Goal: Task Accomplishment & Management: Manage account settings

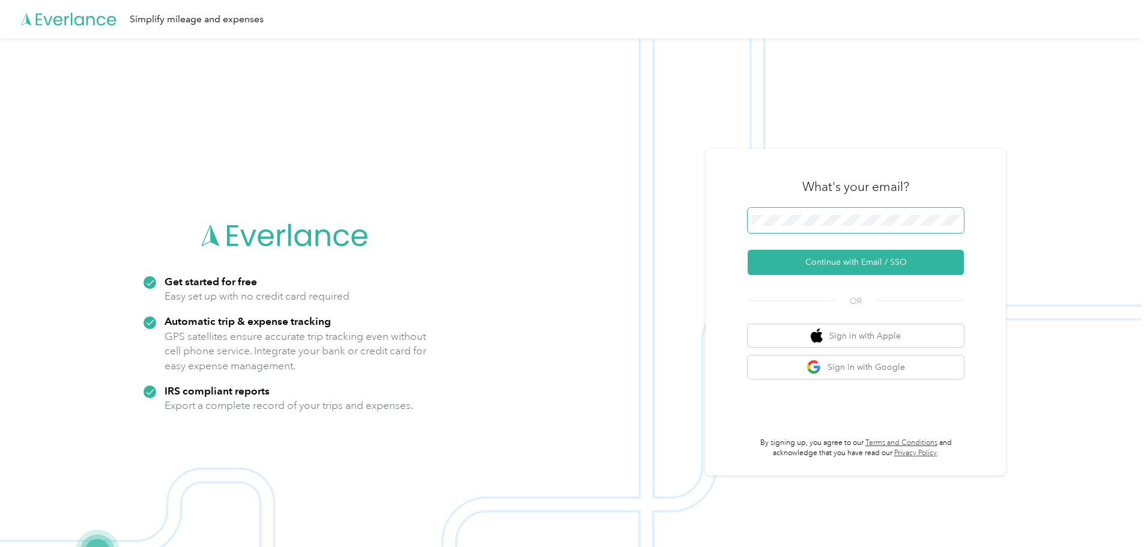
click at [859, 209] on span at bounding box center [856, 220] width 216 height 25
click at [832, 227] on span at bounding box center [856, 220] width 216 height 25
click at [850, 274] on div "What's your email? Continue with Email / SSO OR Sign in with Apple Sign in with…" at bounding box center [856, 312] width 216 height 293
click at [850, 274] on button "Continue with Email / SSO" at bounding box center [856, 262] width 216 height 25
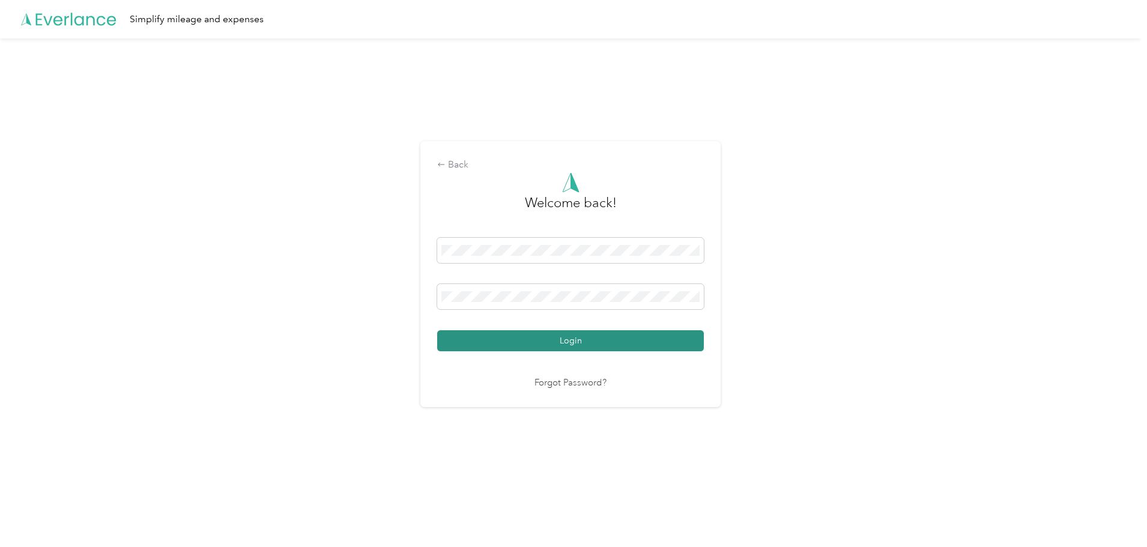
click at [572, 344] on button "Login" at bounding box center [570, 340] width 267 height 21
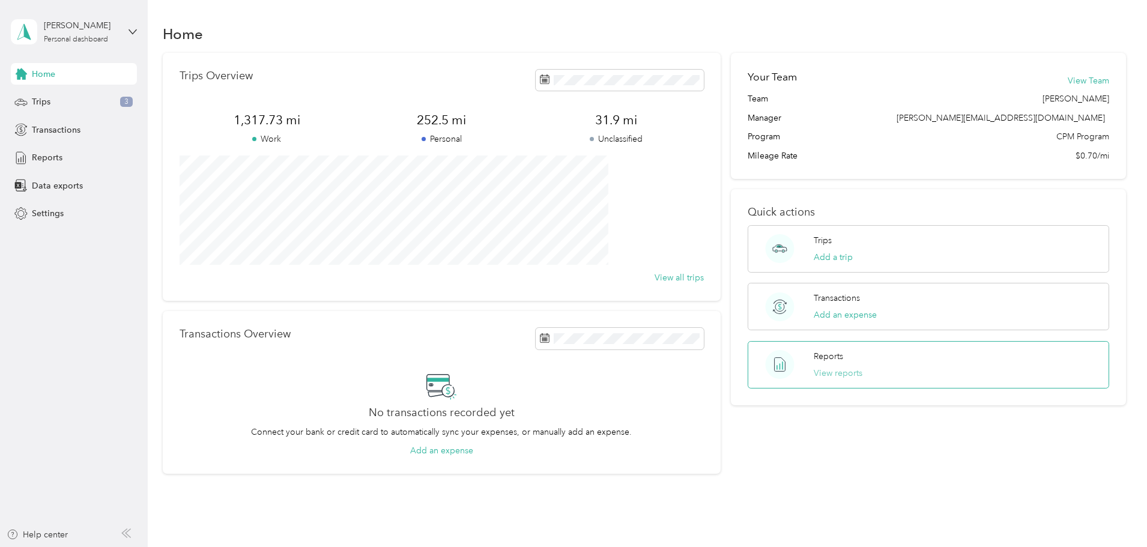
click at [825, 377] on button "View reports" at bounding box center [838, 373] width 49 height 13
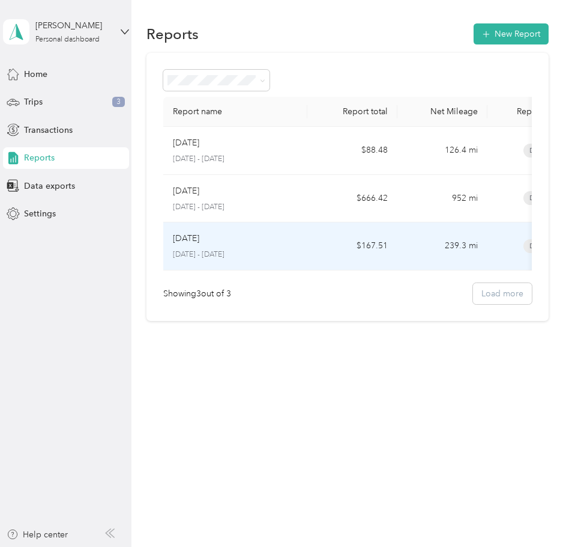
click at [229, 246] on div "Jul 2025 July 1 - 31, 2025" at bounding box center [235, 246] width 125 height 28
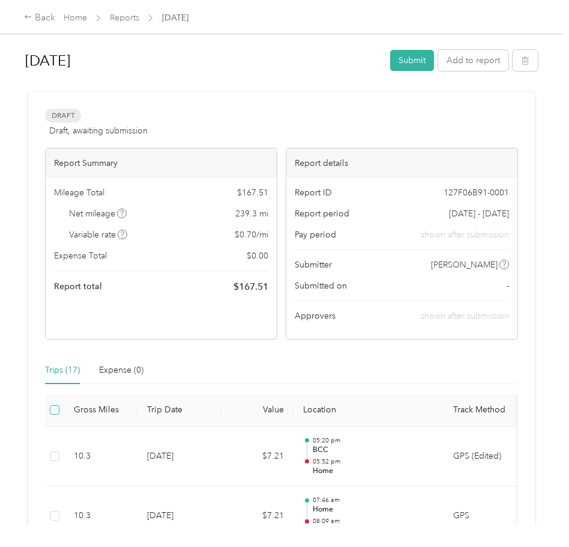
click at [55, 416] on label at bounding box center [55, 409] width 10 height 13
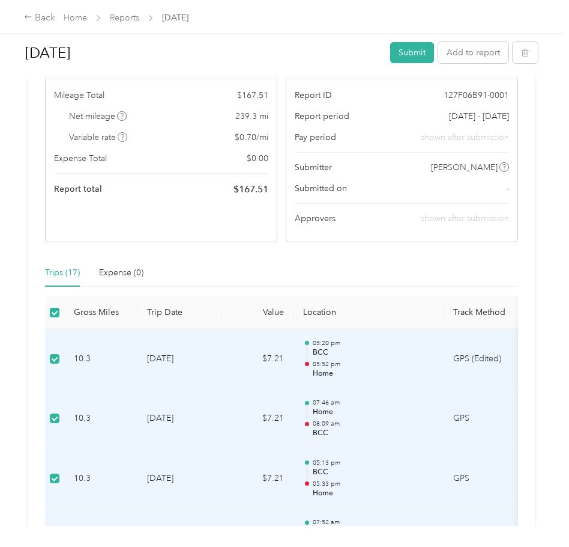
scroll to position [97, 0]
click at [461, 53] on button "Add to report" at bounding box center [473, 52] width 70 height 21
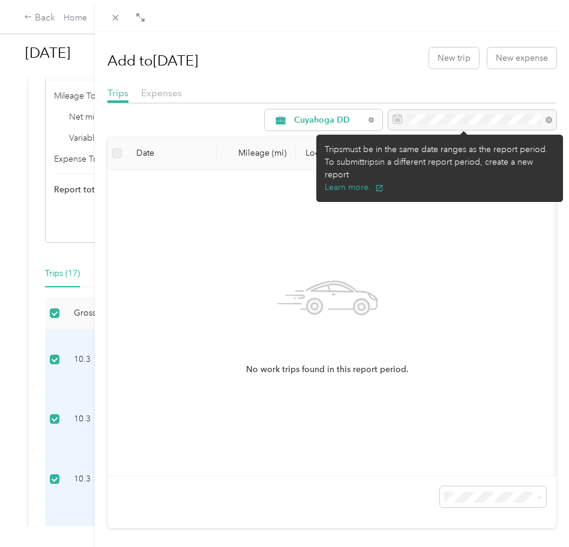
click at [435, 123] on div at bounding box center [473, 120] width 168 height 20
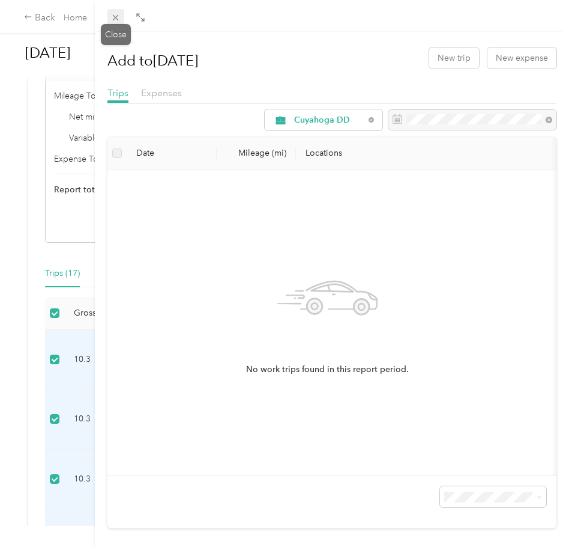
click at [121, 18] on icon at bounding box center [116, 18] width 10 height 10
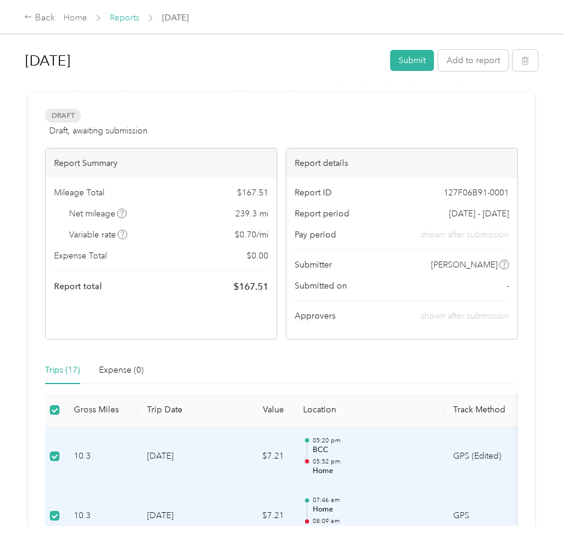
click at [125, 16] on link "Reports" at bounding box center [124, 18] width 29 height 10
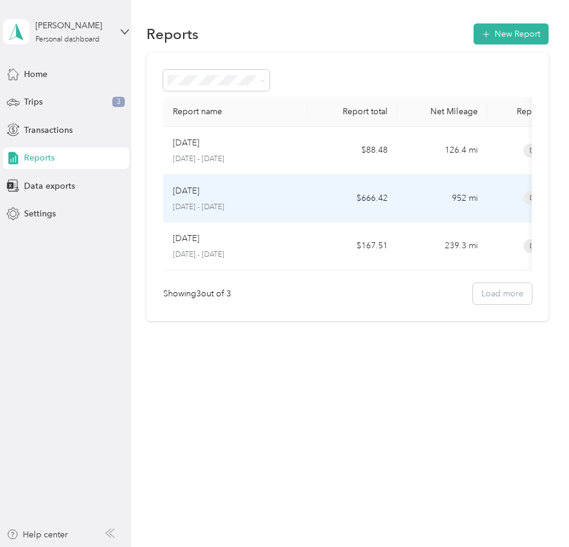
click at [196, 187] on p "[DATE]" at bounding box center [186, 190] width 26 height 13
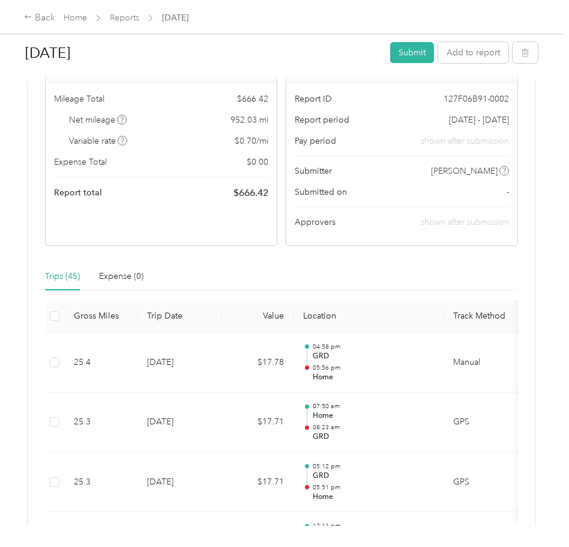
scroll to position [95, 0]
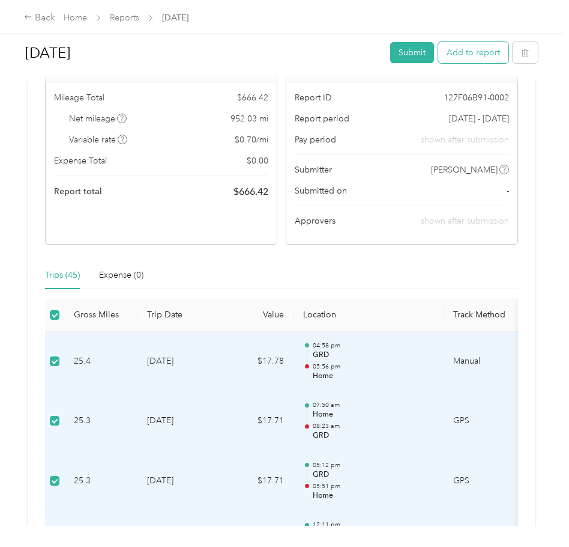
click at [462, 50] on button "Add to report" at bounding box center [473, 52] width 70 height 21
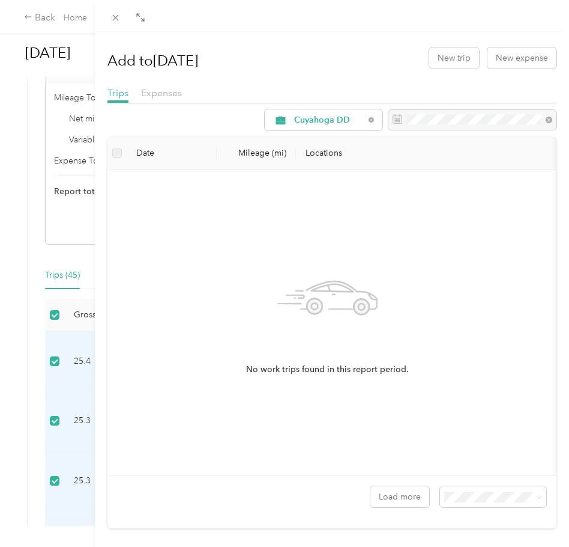
click at [115, 154] on label at bounding box center [117, 153] width 10 height 13
click at [390, 312] on div "No work trips found in this report period." at bounding box center [327, 311] width 163 height 129
click at [265, 121] on div "Cuyahoga DD" at bounding box center [324, 119] width 118 height 21
click at [321, 187] on ol "All Purposes Unclassified Cuyahoga DD Personal" at bounding box center [315, 167] width 118 height 84
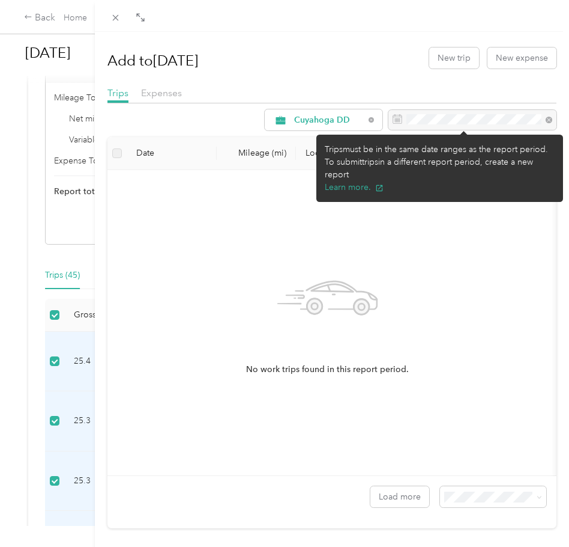
click at [429, 115] on div at bounding box center [473, 120] width 168 height 20
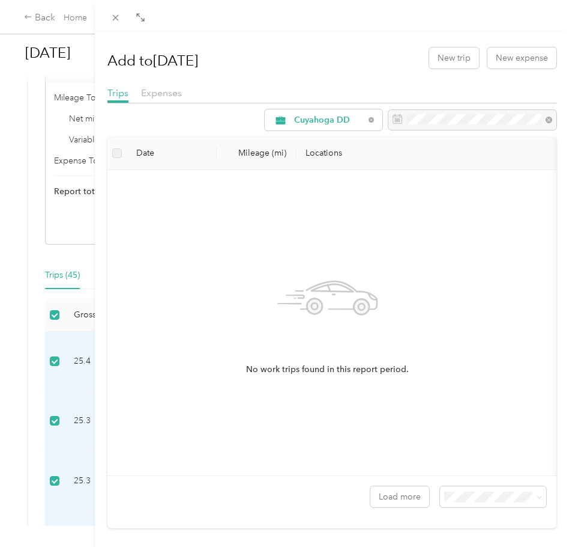
click at [326, 83] on div "Add to Aug 2025 New trip New expense Trips Expenses Cuyahoga DD Date Mileage (m…" at bounding box center [332, 284] width 449 height 488
click at [112, 16] on icon at bounding box center [116, 18] width 10 height 10
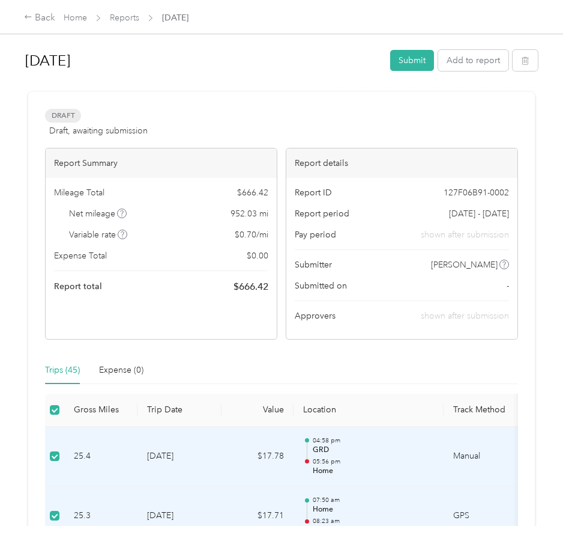
click at [133, 24] on span "Reports" at bounding box center [124, 17] width 29 height 13
click at [130, 22] on link "Reports" at bounding box center [124, 18] width 29 height 10
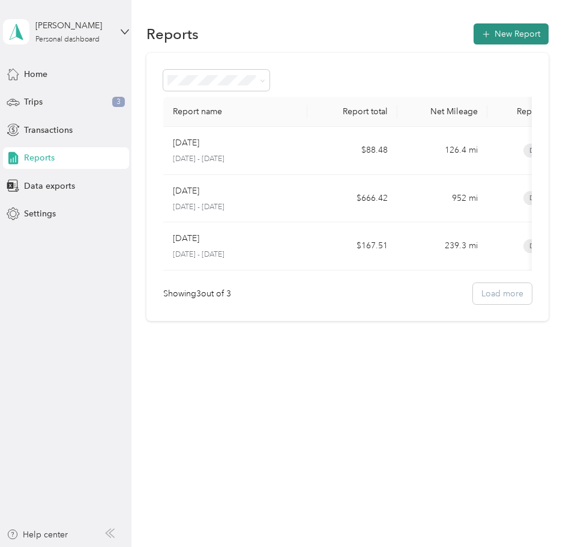
click at [511, 23] on button "New Report" at bounding box center [511, 33] width 75 height 21
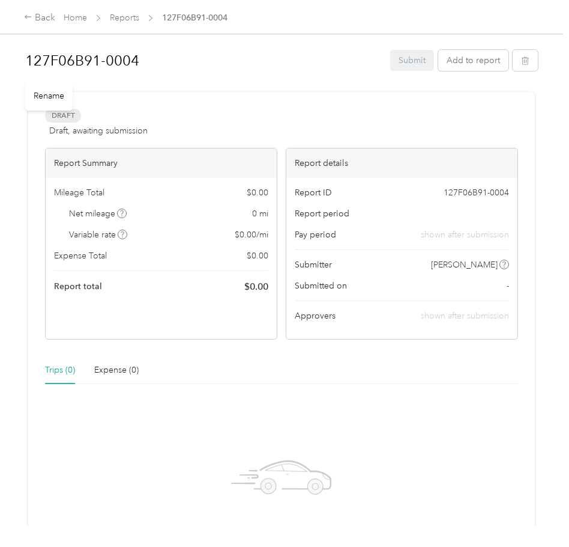
click at [93, 62] on h1 "127F06B91-0004" at bounding box center [203, 60] width 357 height 29
click at [52, 100] on div "Rename" at bounding box center [48, 95] width 47 height 29
click at [44, 91] on div "Rename" at bounding box center [48, 95] width 47 height 29
click at [83, 65] on h1 "127F06B91-0004" at bounding box center [203, 60] width 357 height 29
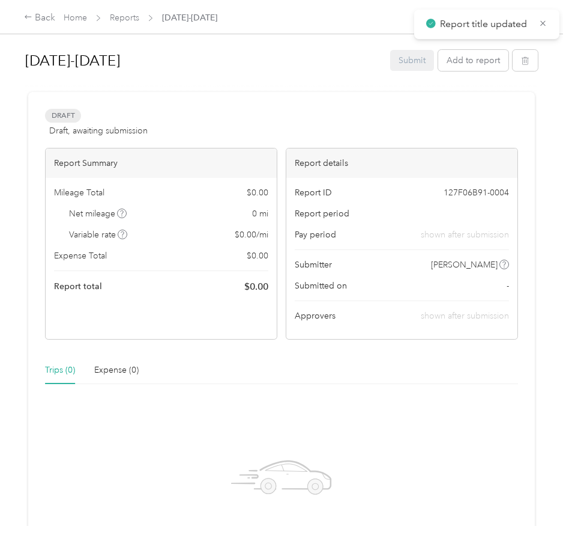
click at [292, 121] on div "Draft Draft, awaiting submission View activity & comments" at bounding box center [281, 123] width 473 height 29
click at [119, 16] on link "Reports" at bounding box center [124, 18] width 29 height 10
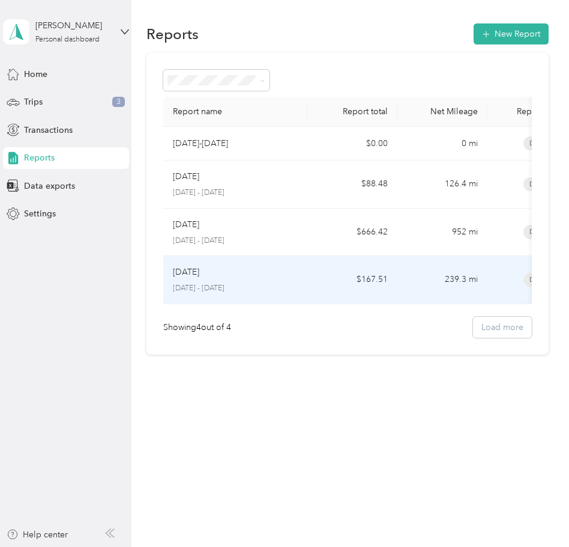
click at [184, 272] on p "[DATE]" at bounding box center [186, 271] width 26 height 13
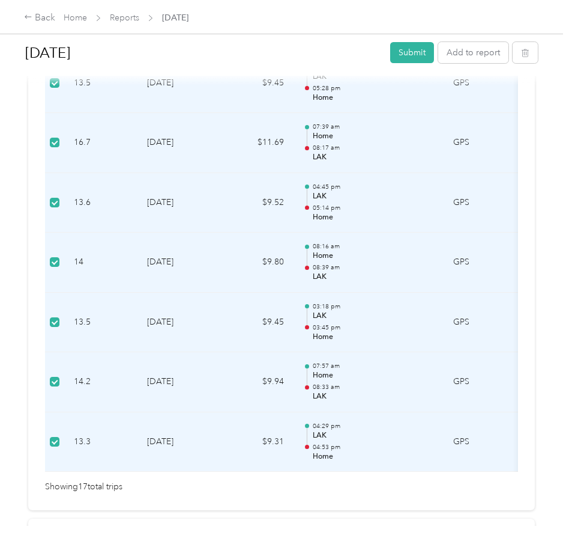
scroll to position [971, 0]
click at [453, 52] on button "Add to report" at bounding box center [473, 52] width 70 height 21
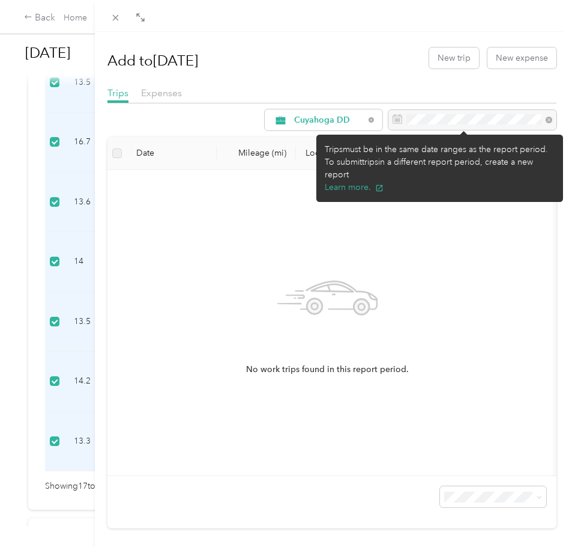
click at [441, 111] on div at bounding box center [473, 120] width 168 height 20
click at [542, 121] on div at bounding box center [473, 120] width 168 height 20
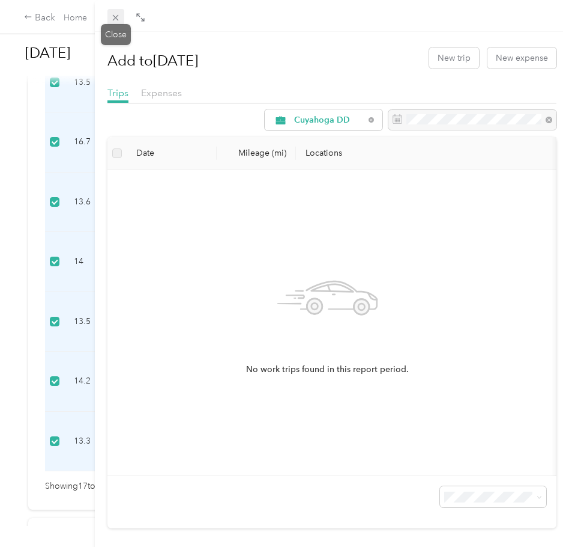
click at [118, 19] on icon at bounding box center [116, 18] width 10 height 10
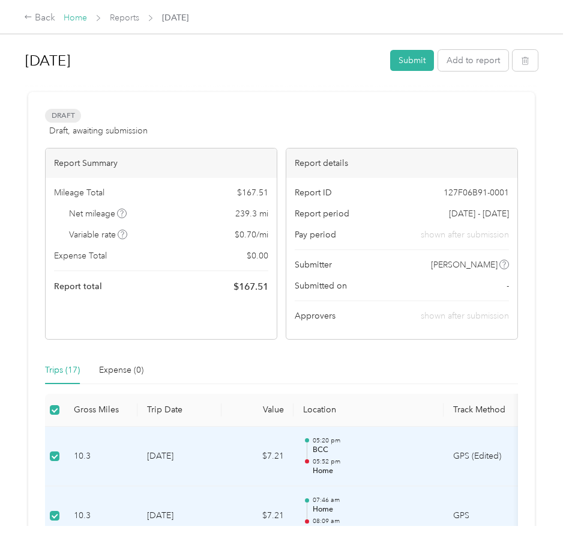
click at [80, 20] on link "Home" at bounding box center [75, 18] width 23 height 10
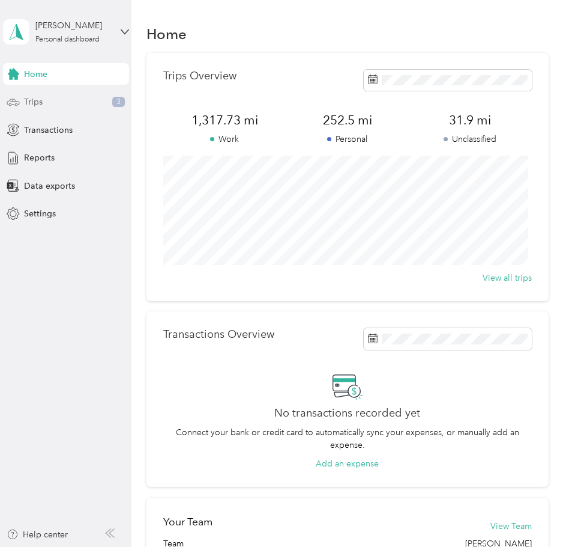
click at [42, 100] on span "Trips" at bounding box center [33, 101] width 19 height 13
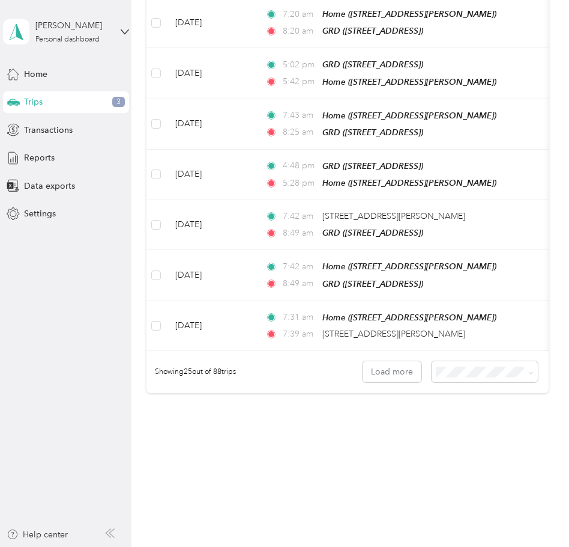
click at [459, 422] on span "100 per load" at bounding box center [461, 424] width 49 height 10
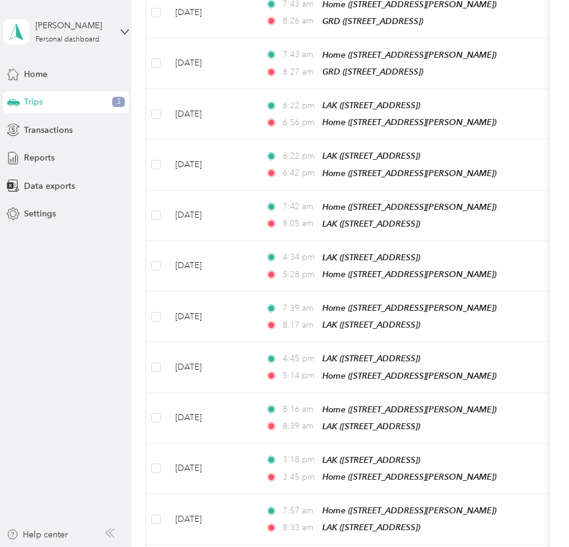
scroll to position [4249, 0]
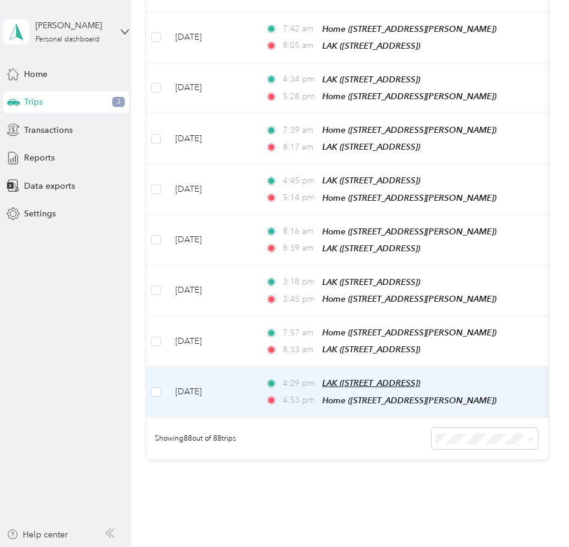
click at [366, 378] on span "LAK ([STREET_ADDRESS])" at bounding box center [372, 383] width 98 height 10
click at [189, 366] on td "[DATE]" at bounding box center [211, 391] width 90 height 50
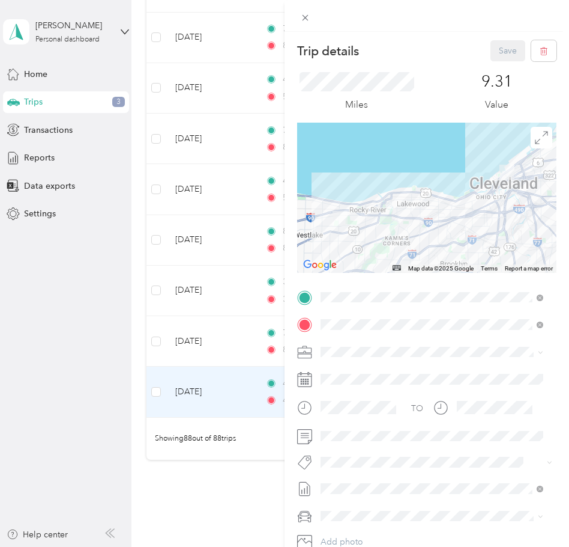
scroll to position [84, 0]
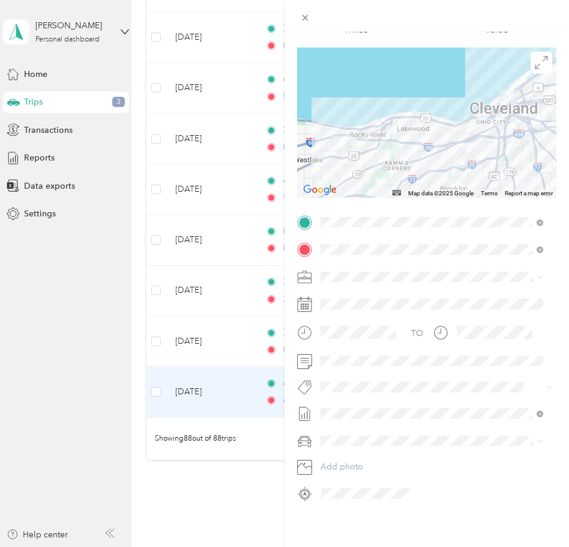
click at [378, 465] on li "July-August 2025 Draft" at bounding box center [432, 462] width 231 height 19
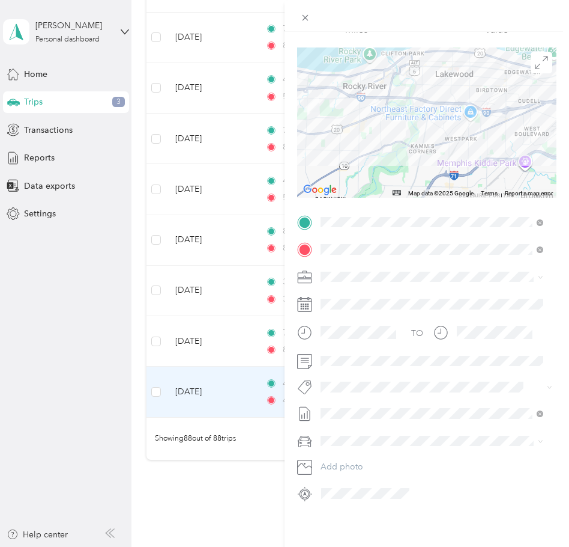
click at [367, 7] on div at bounding box center [427, 16] width 285 height 32
click at [248, 512] on div "Trip details Save This trip cannot be edited because it is either under review,…" at bounding box center [284, 273] width 569 height 547
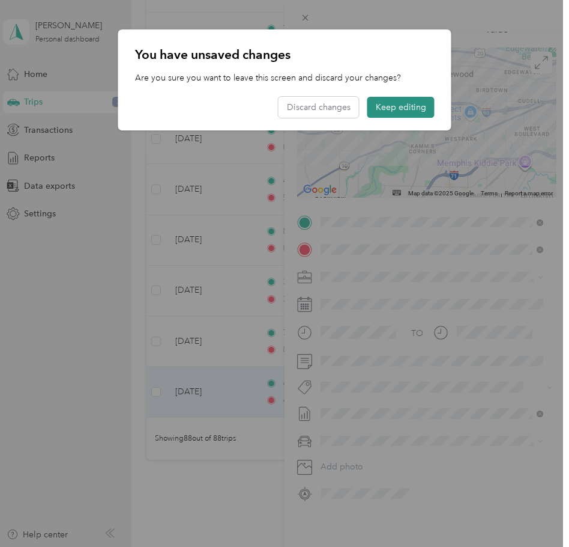
click at [399, 105] on button "Keep editing" at bounding box center [401, 107] width 67 height 21
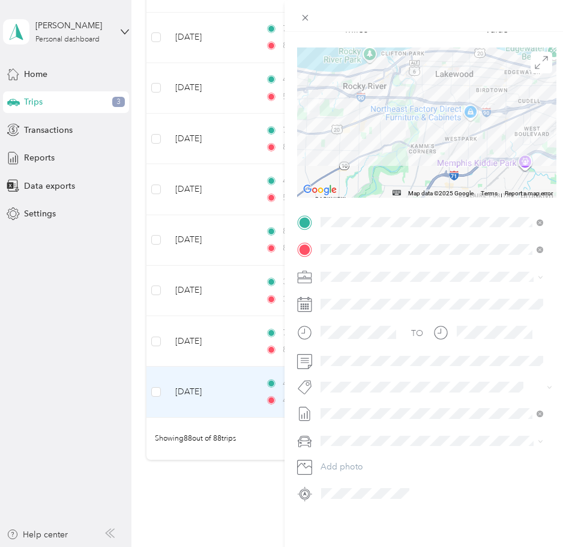
scroll to position [0, 0]
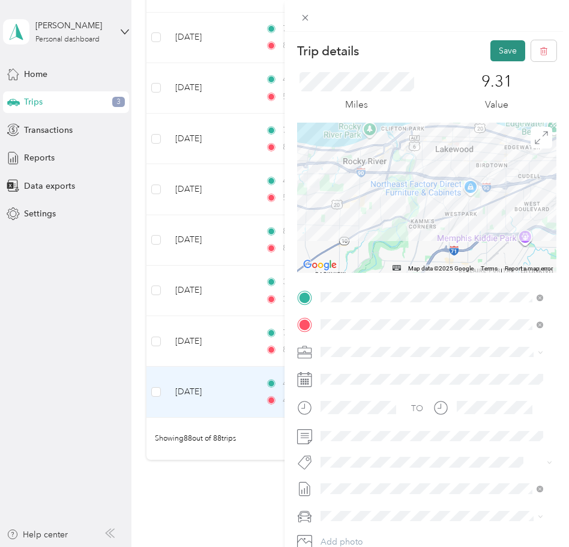
click at [492, 50] on button "Save" at bounding box center [508, 50] width 35 height 21
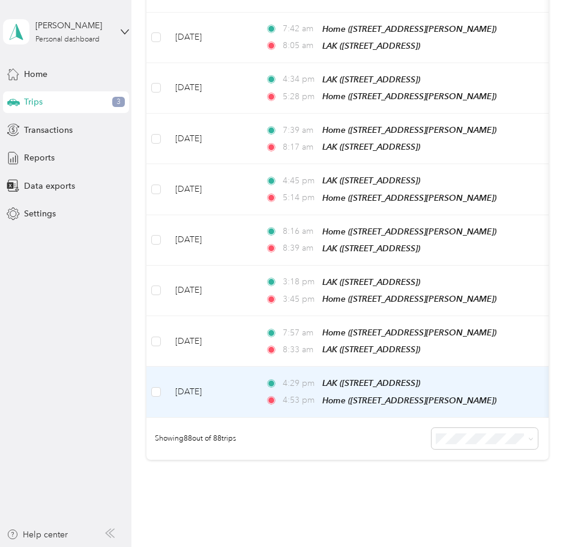
click at [202, 366] on td "[DATE]" at bounding box center [211, 391] width 90 height 50
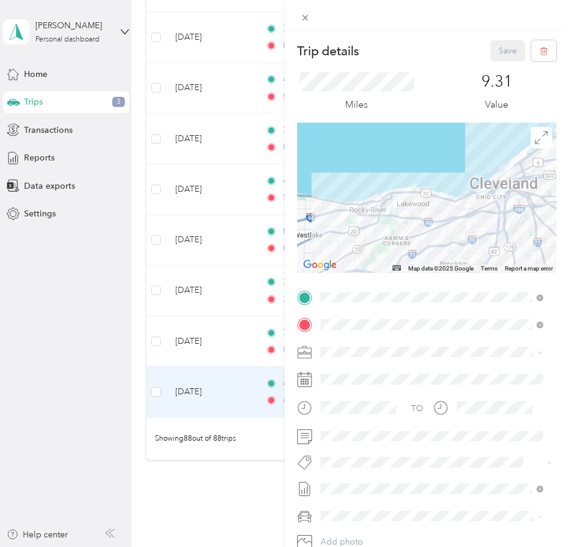
scroll to position [84, 0]
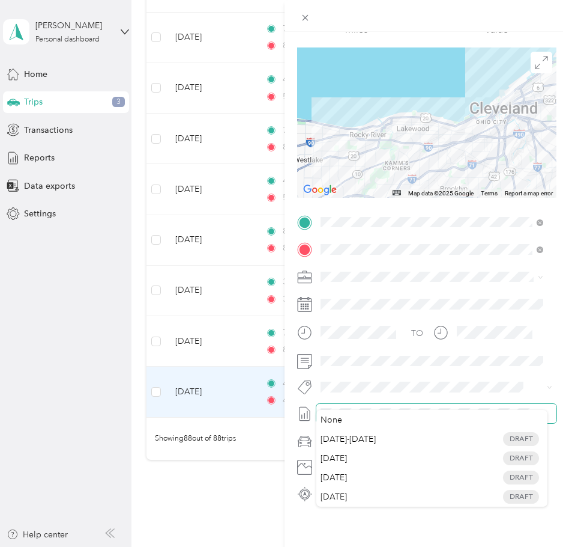
click at [538, 410] on icon at bounding box center [540, 413] width 7 height 7
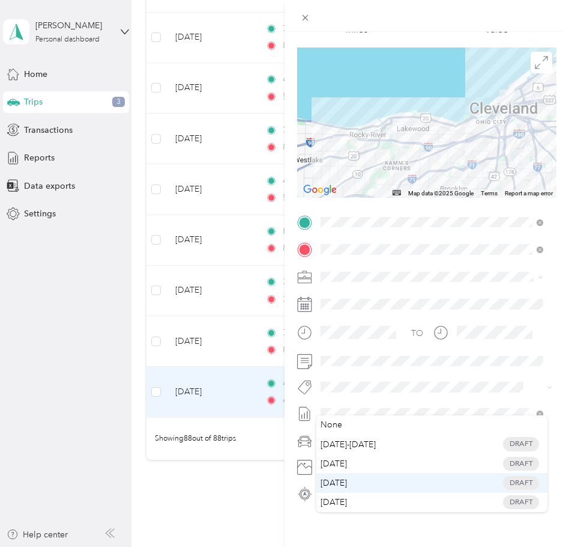
click at [347, 485] on span "[DATE]" at bounding box center [334, 482] width 26 height 13
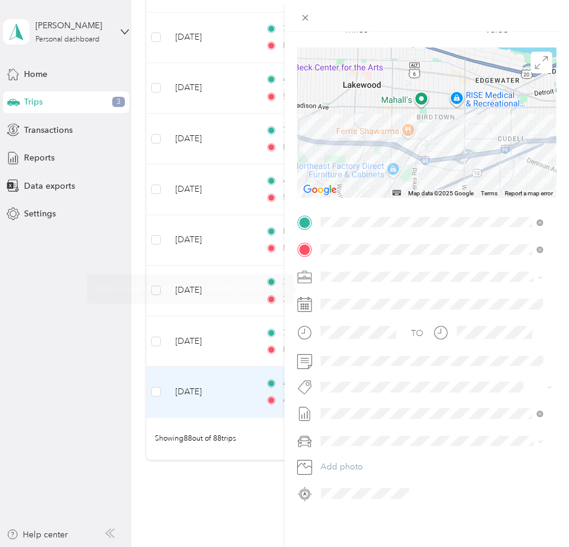
scroll to position [0, 0]
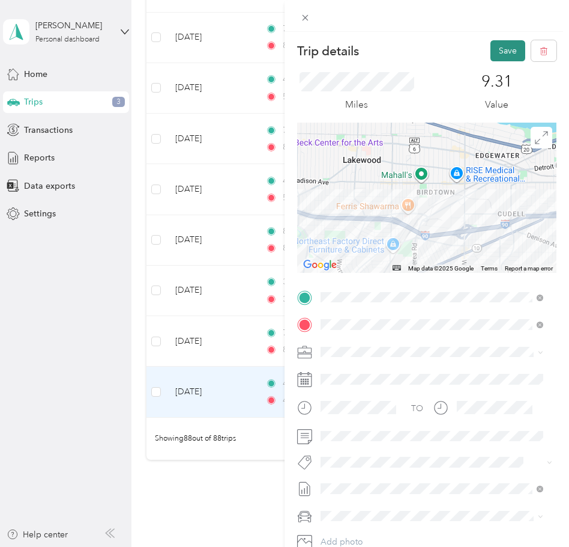
click at [491, 52] on button "Save" at bounding box center [508, 50] width 35 height 21
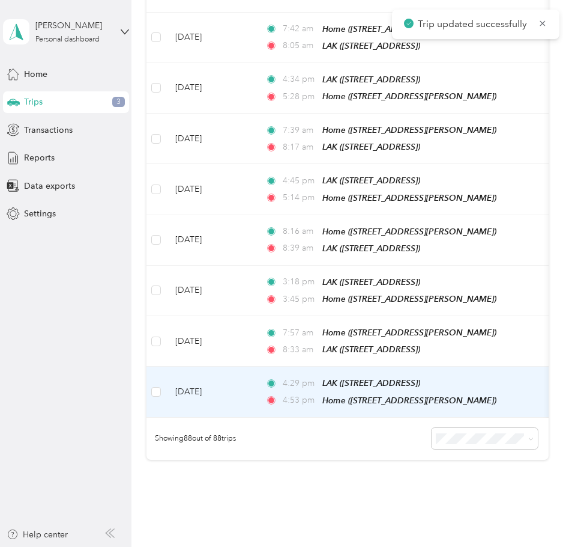
click at [222, 366] on td "[DATE]" at bounding box center [211, 391] width 90 height 50
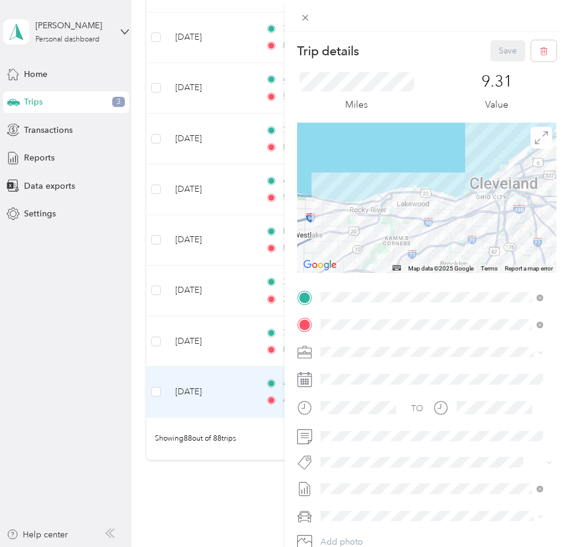
scroll to position [84, 0]
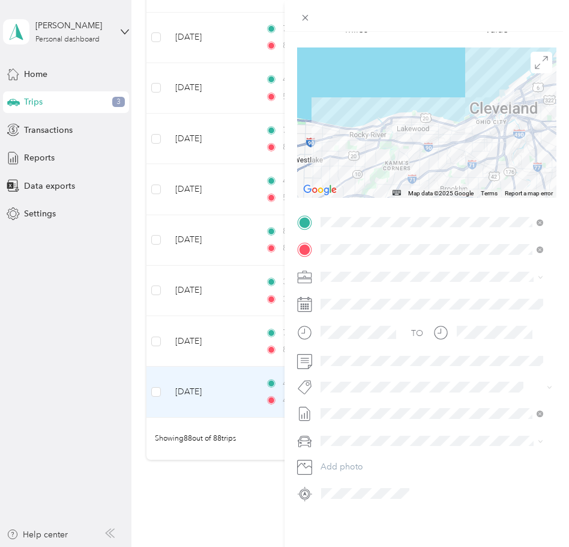
click at [205, 240] on div "Trip details Save This trip cannot be edited because it is either under review,…" at bounding box center [284, 273] width 569 height 547
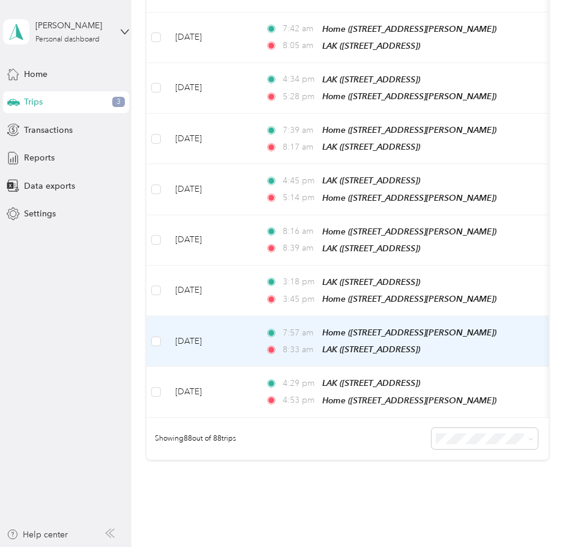
click at [211, 316] on td "[DATE]" at bounding box center [211, 341] width 90 height 50
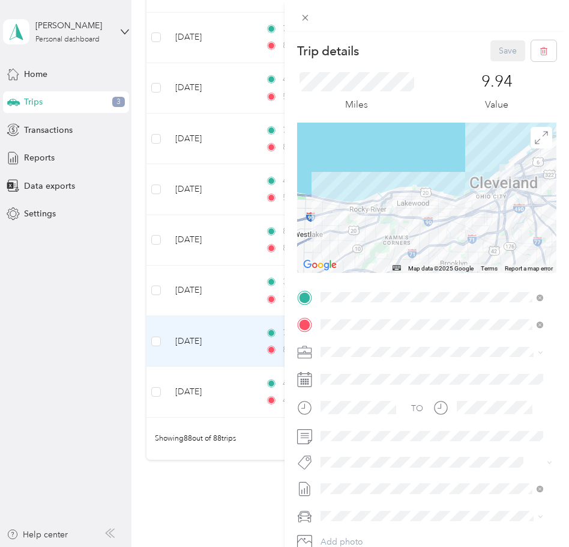
scroll to position [84, 0]
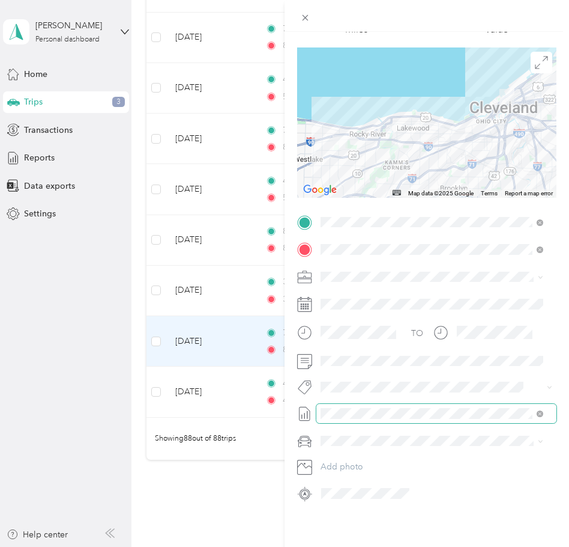
click at [376, 404] on span at bounding box center [437, 413] width 240 height 19
click at [343, 500] on span "[DATE]" at bounding box center [334, 502] width 26 height 13
click at [229, 204] on div "Trip details Save This trip cannot be edited because it is either under review,…" at bounding box center [284, 273] width 569 height 547
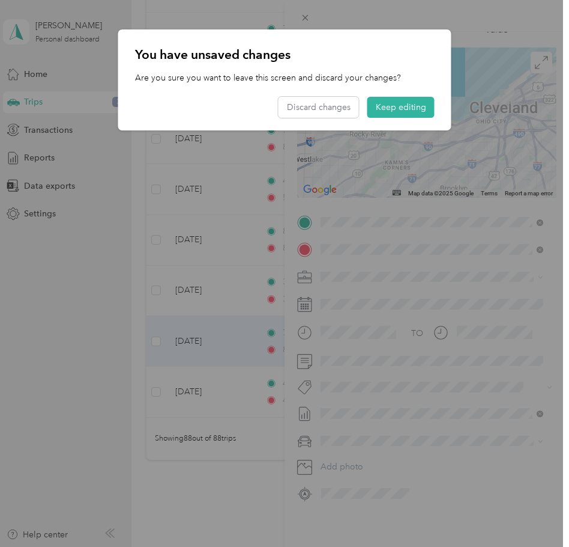
click at [229, 204] on div at bounding box center [284, 273] width 569 height 547
click at [405, 109] on button "Keep editing" at bounding box center [401, 107] width 67 height 21
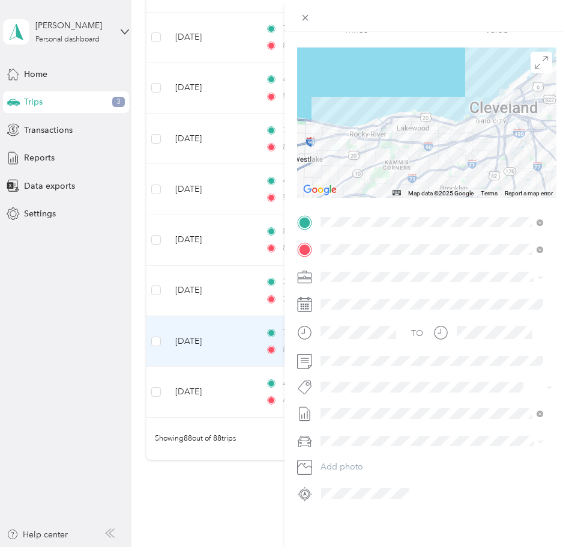
scroll to position [0, 0]
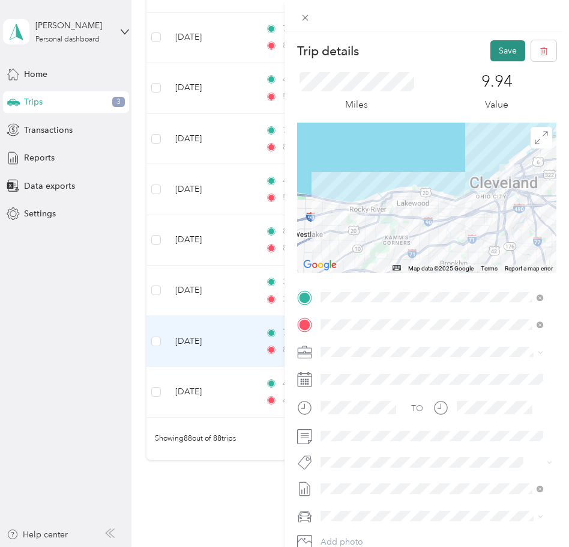
click at [498, 55] on button "Save" at bounding box center [508, 50] width 35 height 21
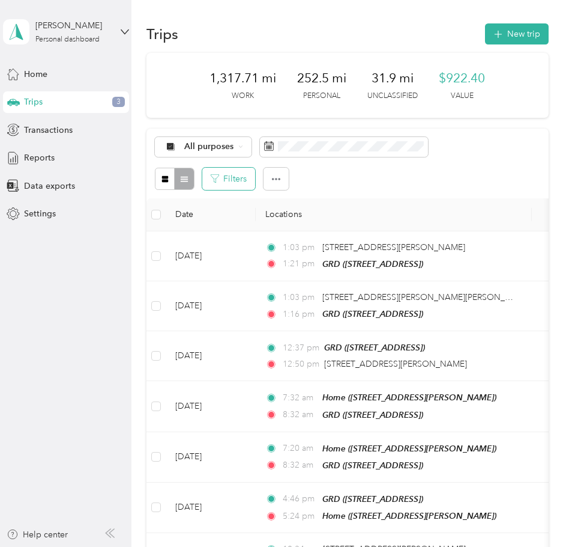
click at [225, 180] on button "Filters" at bounding box center [228, 179] width 53 height 22
click at [277, 175] on icon "button" at bounding box center [276, 179] width 8 height 8
click at [234, 181] on button "Filters" at bounding box center [228, 179] width 53 height 22
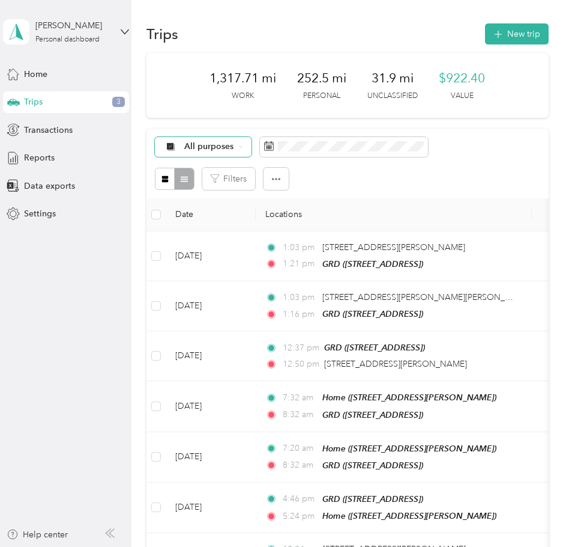
click at [238, 145] on icon at bounding box center [240, 146] width 5 height 5
click at [214, 208] on span "Cuyahoga DD" at bounding box center [214, 204] width 58 height 13
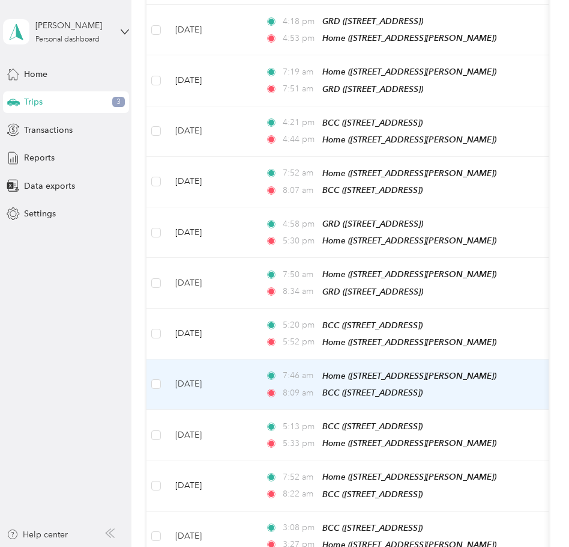
scroll to position [2545, 0]
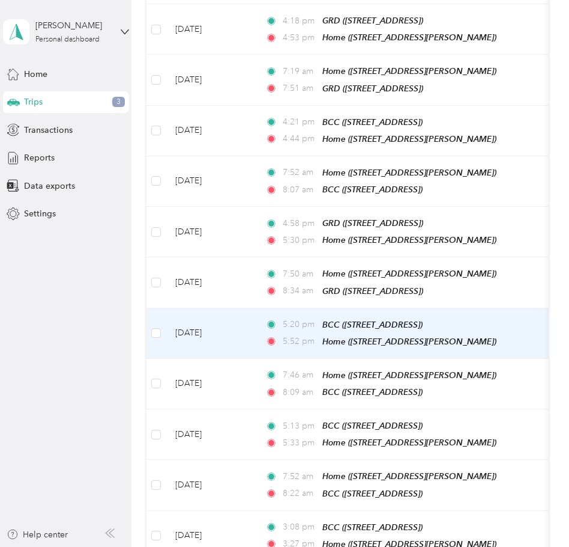
click at [202, 308] on td "[DATE]" at bounding box center [211, 333] width 90 height 50
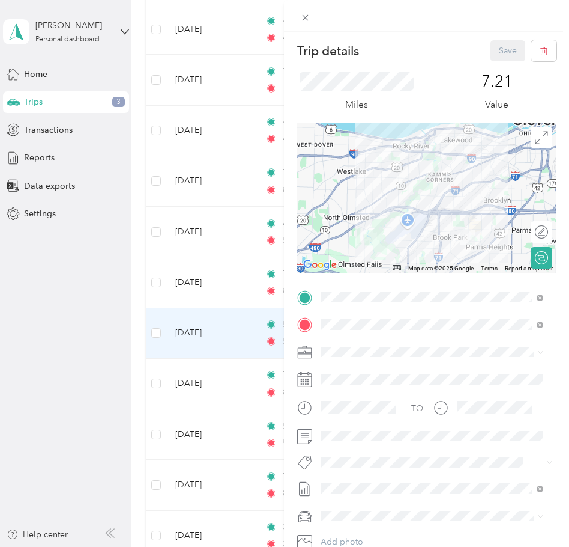
scroll to position [84, 0]
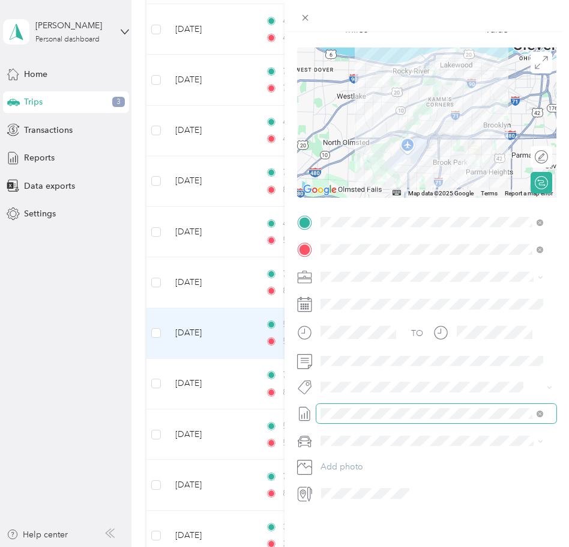
click at [359, 413] on span at bounding box center [437, 413] width 240 height 19
click at [347, 501] on span "[DATE]" at bounding box center [334, 495] width 26 height 13
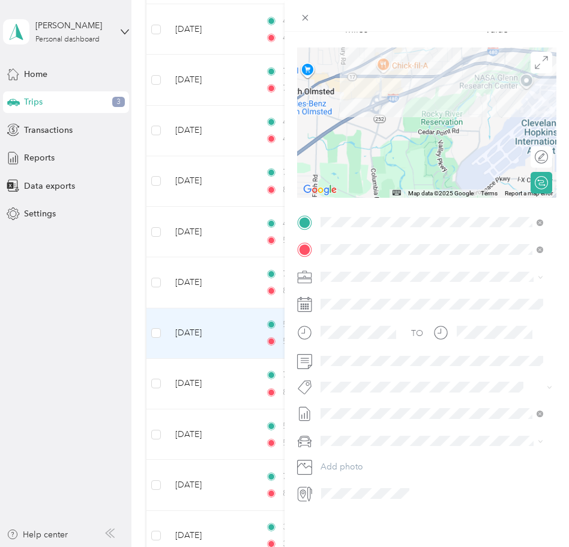
scroll to position [0, 0]
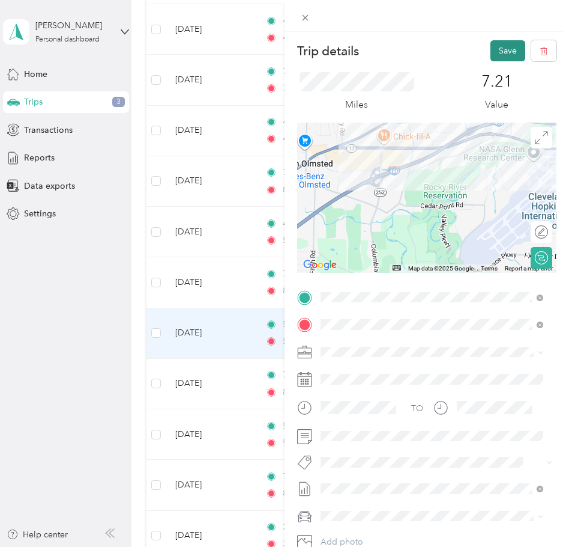
click at [493, 43] on button "Save" at bounding box center [508, 50] width 35 height 21
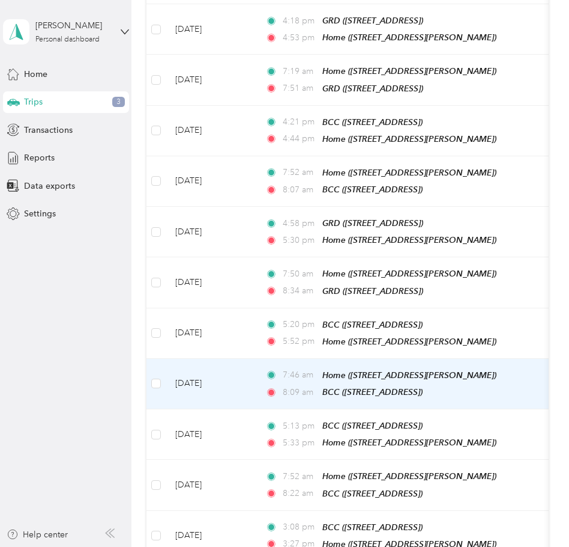
click at [235, 359] on td "[DATE]" at bounding box center [211, 384] width 90 height 50
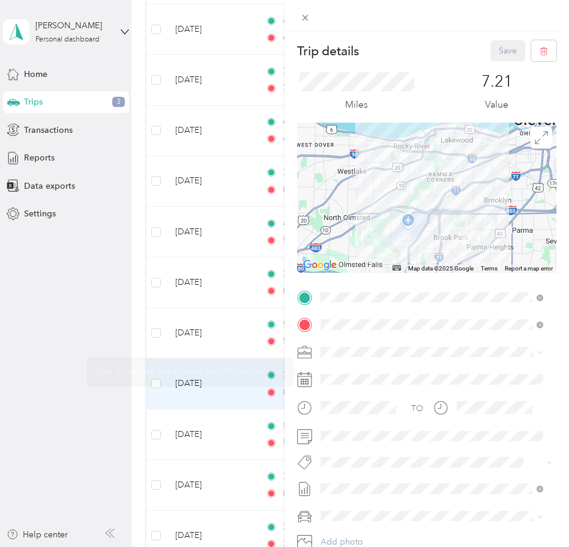
scroll to position [84, 0]
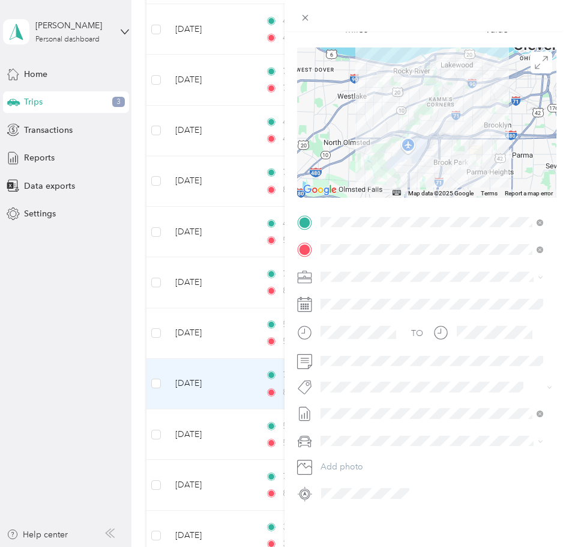
click at [346, 504] on li "[DATE] Draft" at bounding box center [432, 494] width 231 height 19
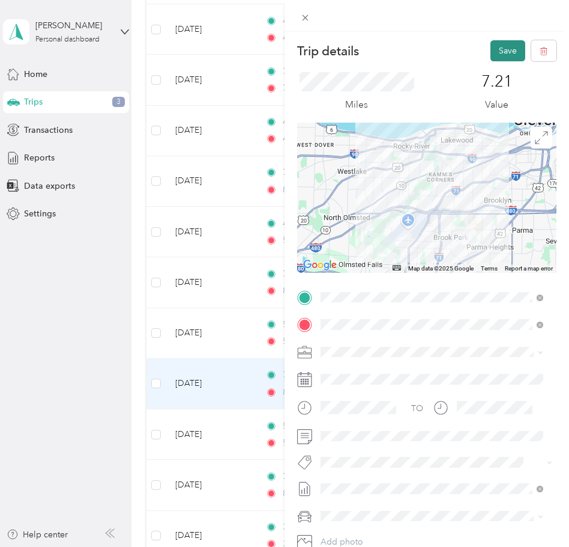
click at [502, 48] on button "Save" at bounding box center [508, 50] width 35 height 21
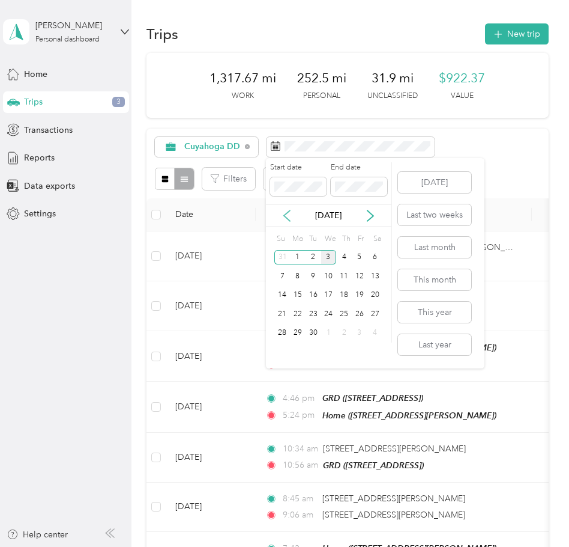
click at [285, 217] on icon at bounding box center [287, 216] width 12 height 12
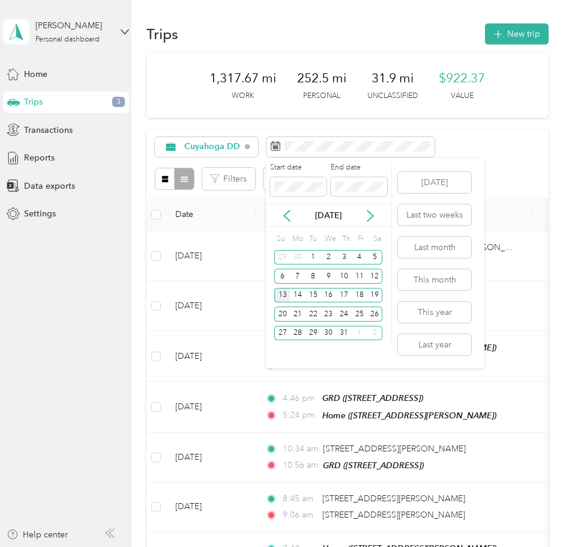
click at [285, 297] on div "13" at bounding box center [282, 295] width 16 height 15
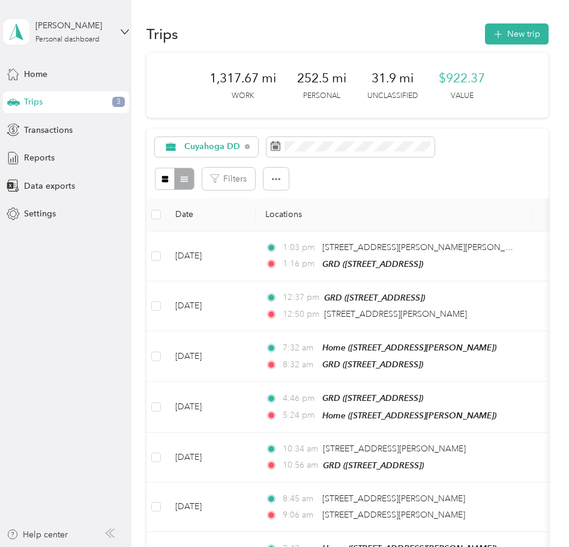
click at [447, 137] on div "Cuyahoga DD" at bounding box center [348, 147] width 386 height 20
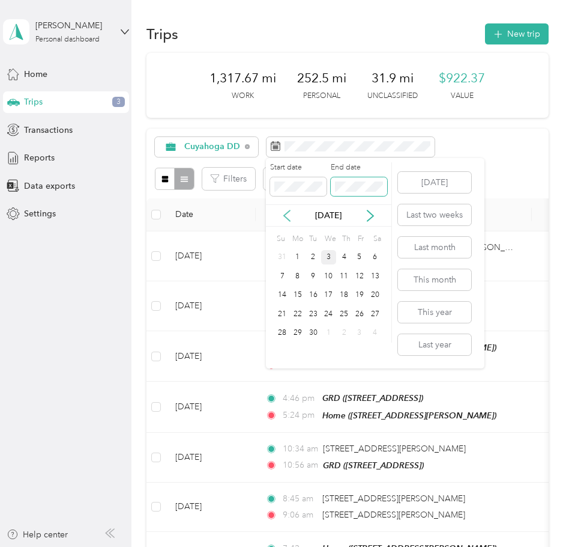
click at [290, 220] on div "Start date End date Sep 2025 Su Mo Tu We Th Fr Sa 31 1 2 3 4 5 6 7 8 9 10 11 12…" at bounding box center [329, 252] width 126 height 180
click at [290, 220] on icon at bounding box center [287, 215] width 6 height 11
click at [348, 329] on div "31" at bounding box center [344, 333] width 16 height 15
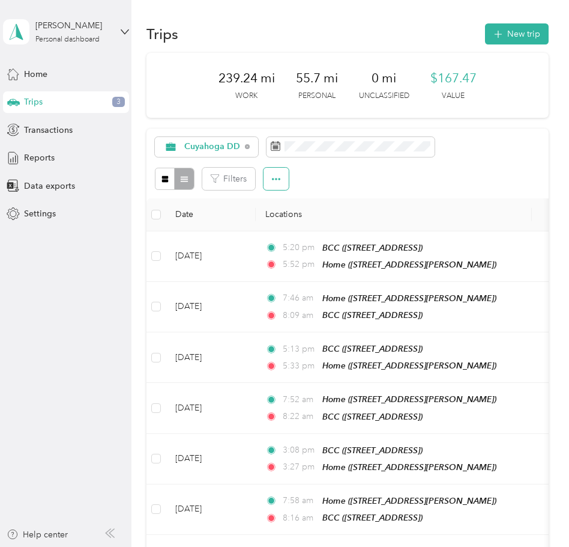
click at [283, 186] on button "button" at bounding box center [276, 179] width 25 height 22
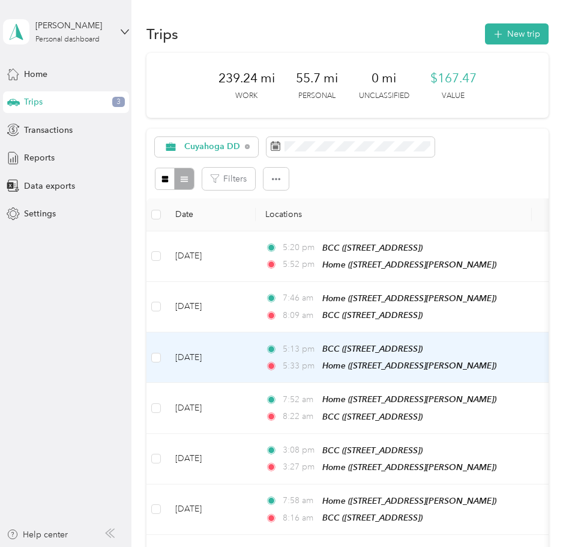
click at [224, 350] on td "[DATE]" at bounding box center [211, 357] width 90 height 50
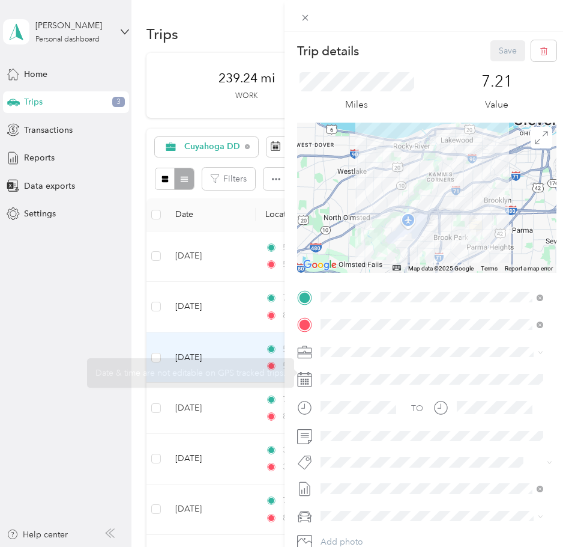
scroll to position [84, 0]
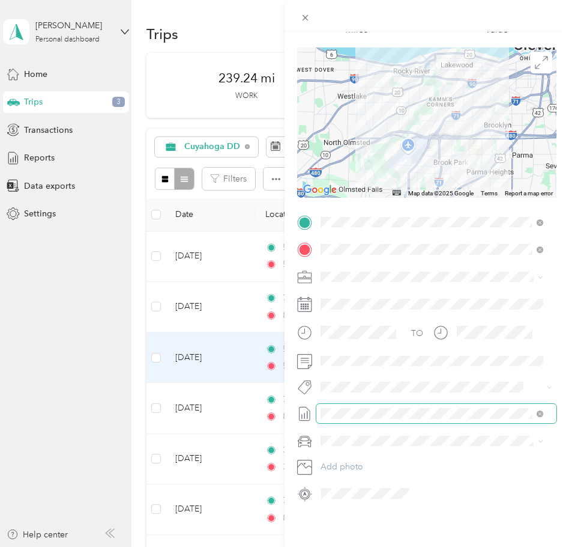
click at [354, 404] on span at bounding box center [437, 413] width 240 height 19
click at [347, 499] on span "[DATE]" at bounding box center [334, 501] width 26 height 13
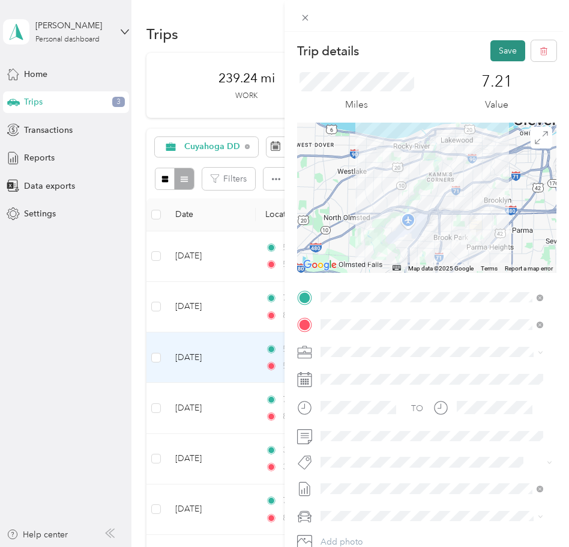
click at [492, 50] on button "Save" at bounding box center [508, 50] width 35 height 21
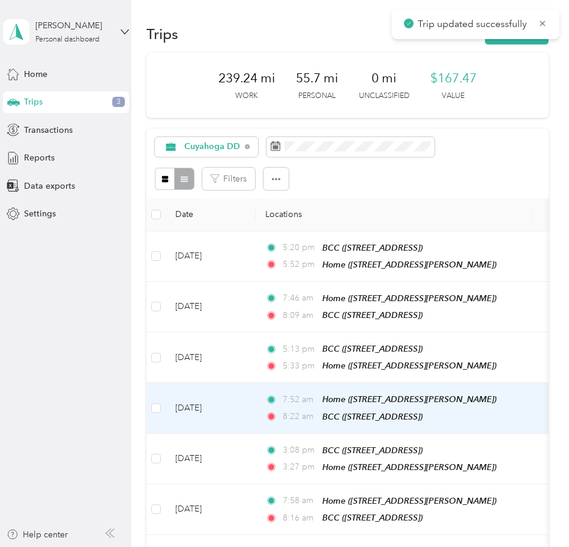
click at [212, 407] on td "[DATE]" at bounding box center [211, 408] width 90 height 50
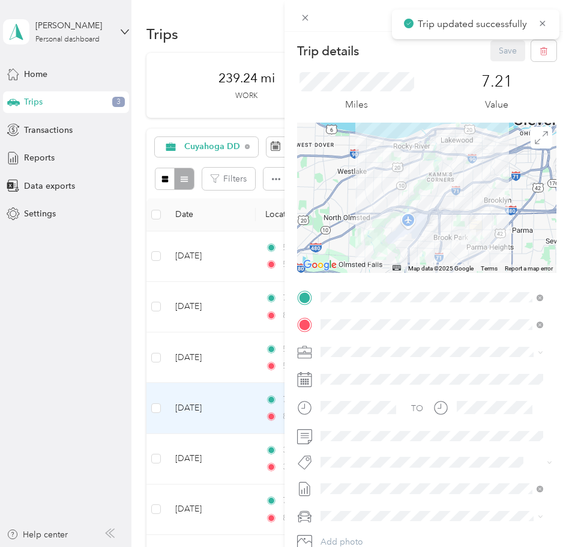
scroll to position [84, 0]
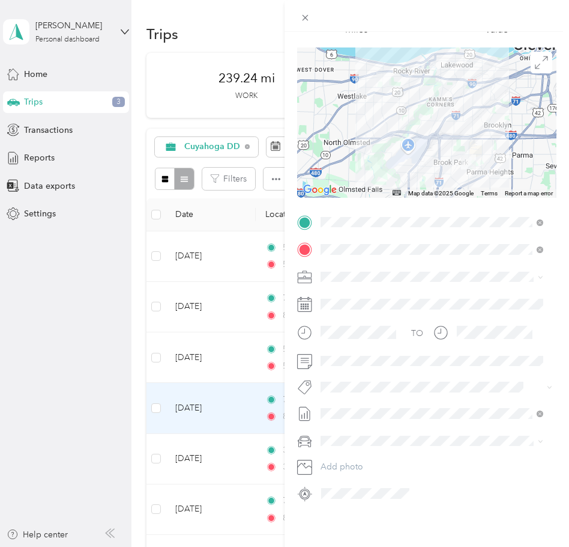
click at [354, 503] on li "[DATE] Draft" at bounding box center [432, 498] width 231 height 19
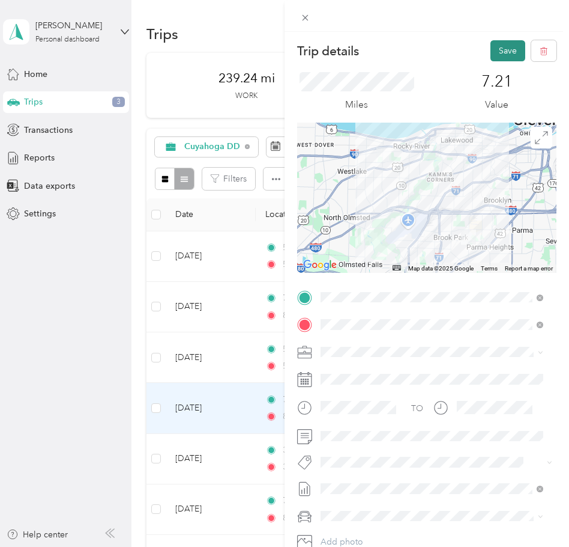
click at [499, 44] on button "Save" at bounding box center [508, 50] width 35 height 21
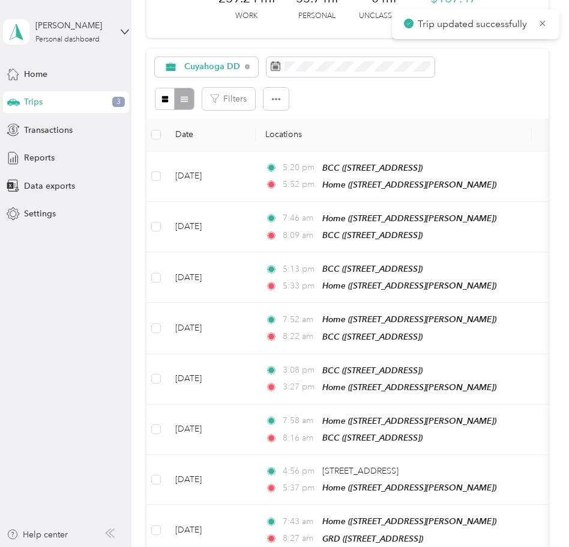
scroll to position [68, 0]
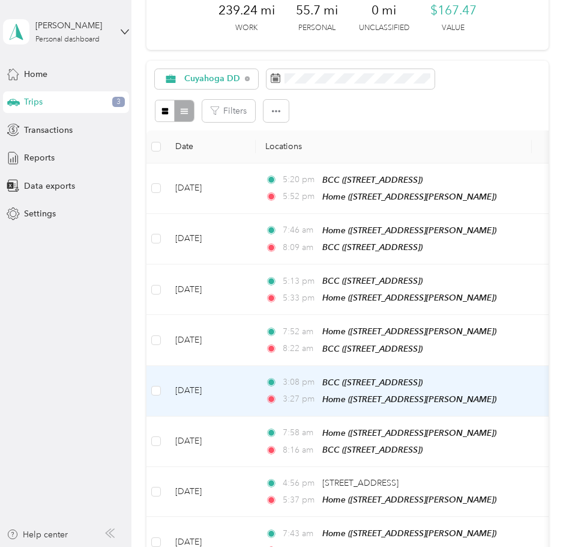
click at [239, 389] on td "[DATE]" at bounding box center [211, 391] width 90 height 50
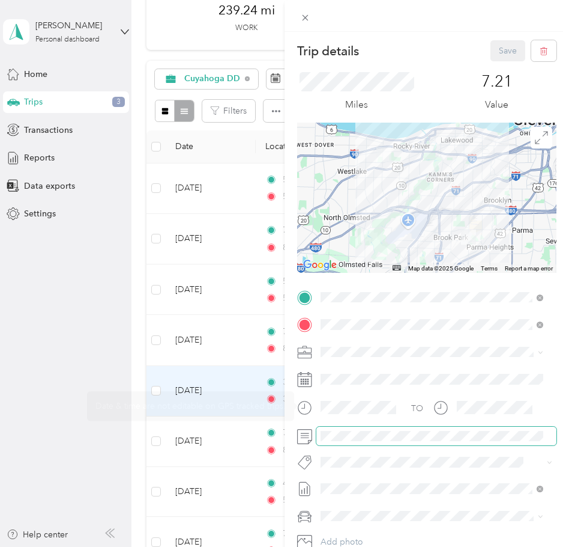
scroll to position [84, 0]
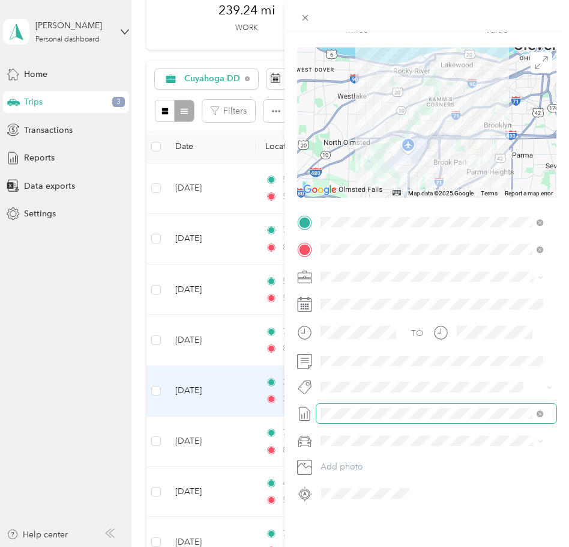
click at [363, 410] on span at bounding box center [437, 413] width 240 height 19
click at [369, 404] on span at bounding box center [437, 413] width 240 height 19
click at [363, 497] on span "[DATE] Draft" at bounding box center [432, 501] width 214 height 11
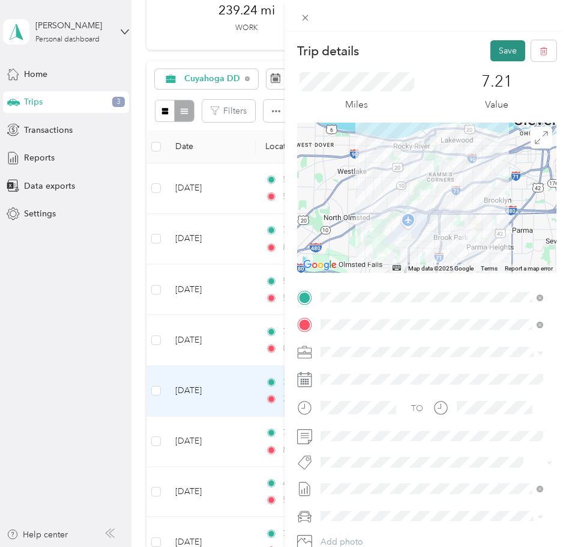
click at [502, 52] on button "Save" at bounding box center [508, 50] width 35 height 21
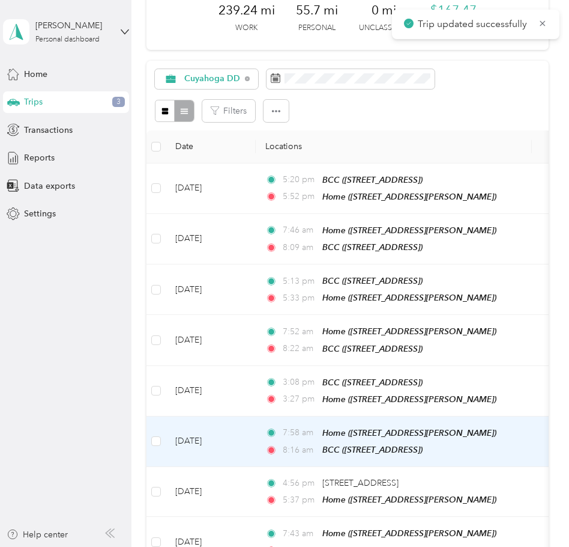
click at [234, 442] on td "[DATE]" at bounding box center [211, 441] width 90 height 50
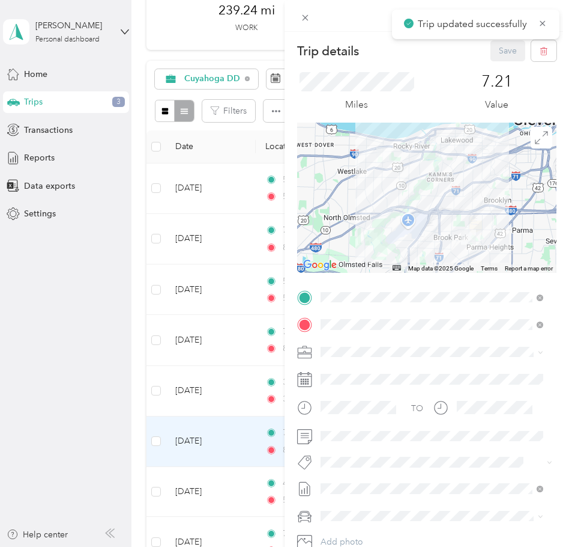
scroll to position [84, 0]
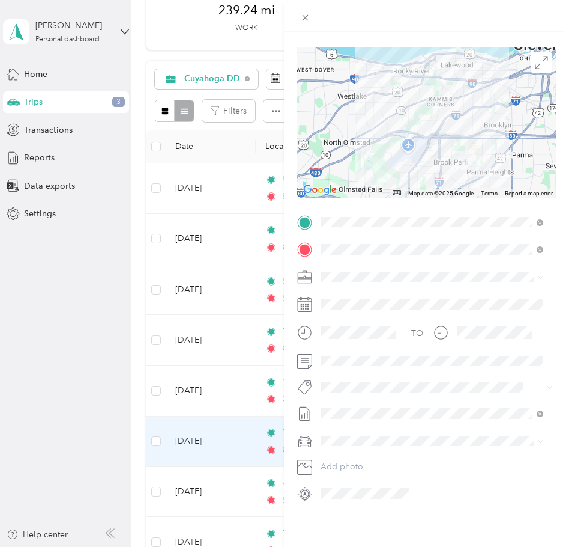
click at [344, 500] on span "[DATE]" at bounding box center [334, 498] width 26 height 13
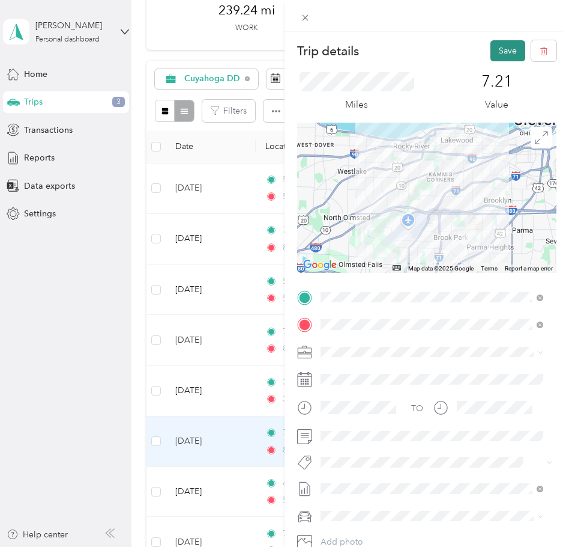
click at [491, 51] on button "Save" at bounding box center [508, 50] width 35 height 21
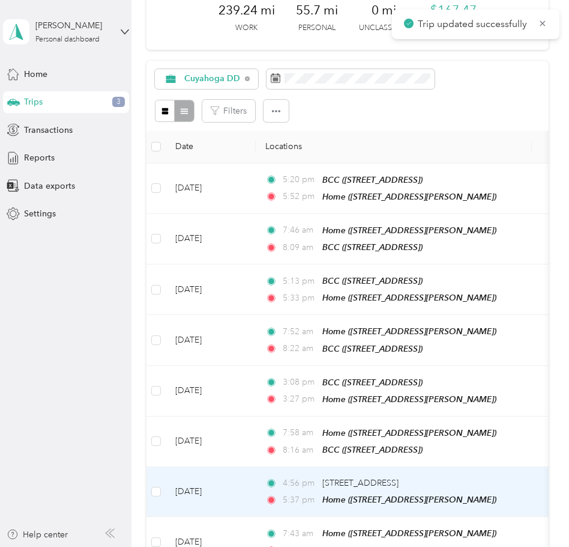
click at [229, 484] on td "[DATE]" at bounding box center [211, 492] width 90 height 50
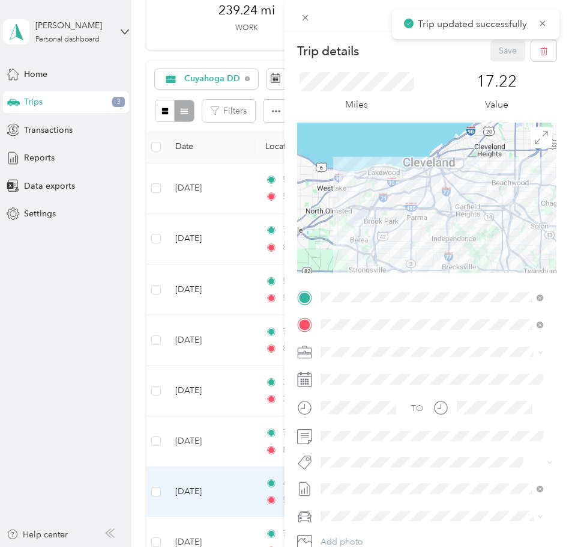
scroll to position [84, 0]
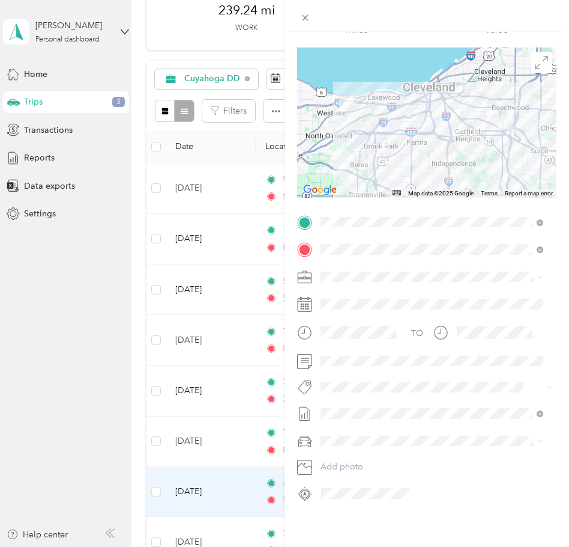
click at [347, 498] on span "[DATE]" at bounding box center [334, 499] width 26 height 13
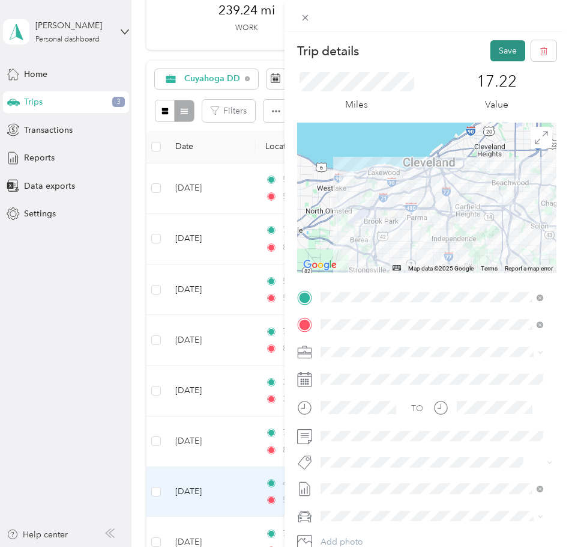
click at [491, 45] on button "Save" at bounding box center [508, 50] width 35 height 21
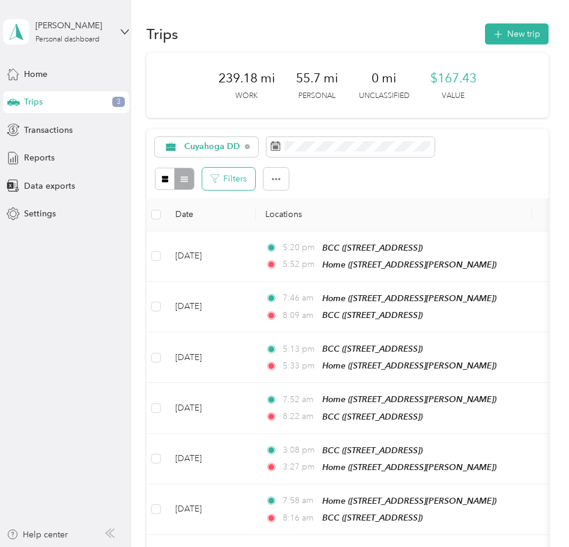
click at [216, 186] on button "Filters" at bounding box center [228, 179] width 53 height 22
click at [267, 183] on button "button" at bounding box center [276, 179] width 25 height 22
click at [162, 181] on icon "button" at bounding box center [165, 179] width 8 height 8
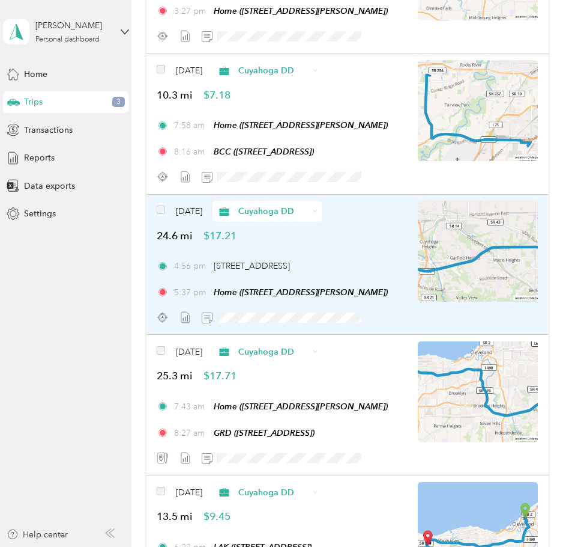
scroll to position [847, 0]
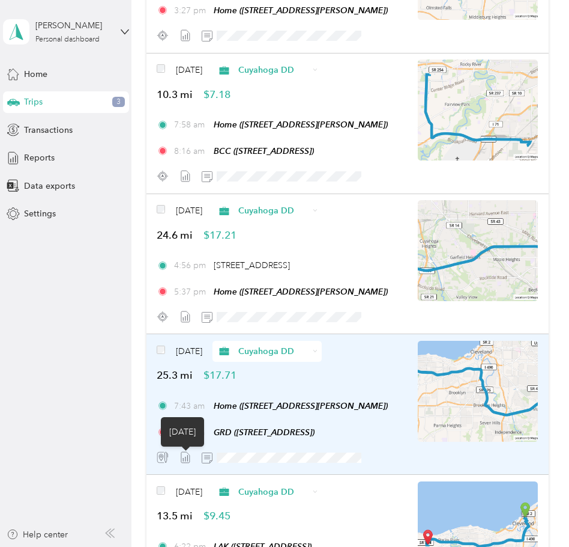
click at [185, 453] on icon at bounding box center [186, 457] width 12 height 12
click at [185, 456] on icon at bounding box center [186, 457] width 12 height 12
click at [302, 386] on div "[DATE] Cuyahoga DD 25.3 mi $17.71 7:43 am Home ([STREET_ADDRESS]) 8:27 am GRD (…" at bounding box center [282, 404] width 250 height 127
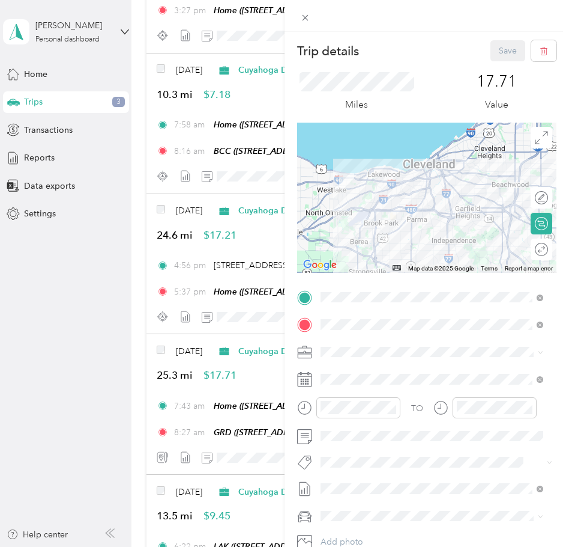
scroll to position [84, 0]
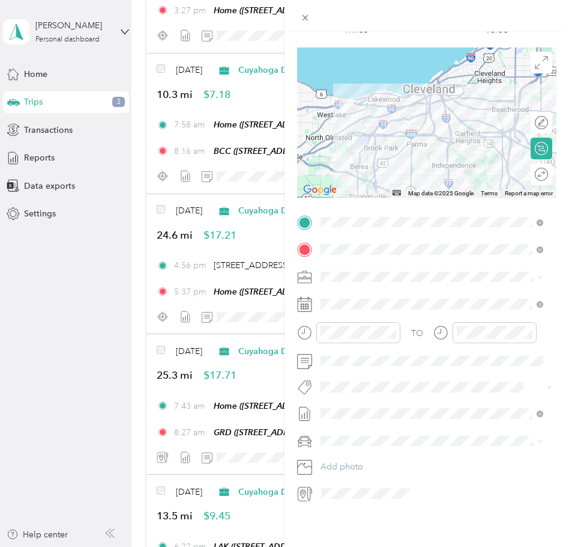
click at [339, 500] on span "[DATE]" at bounding box center [334, 500] width 26 height 13
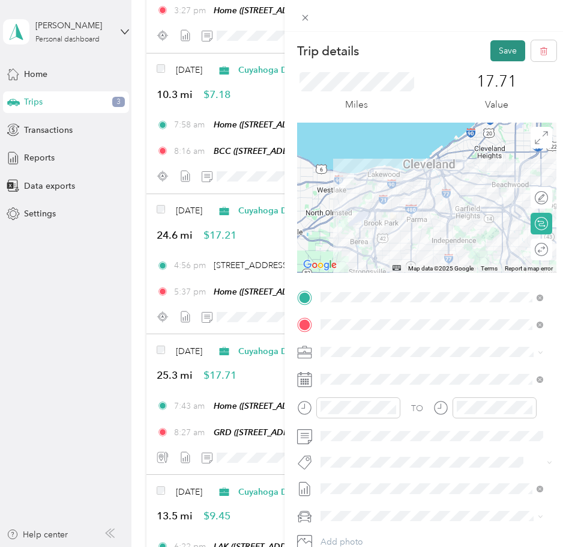
click at [499, 52] on button "Save" at bounding box center [508, 50] width 35 height 21
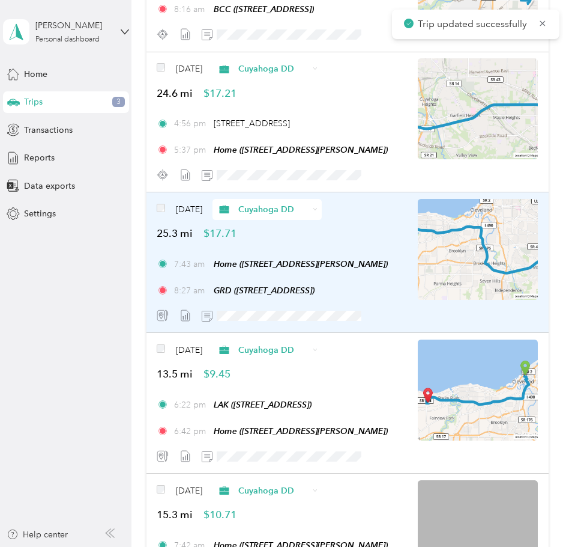
scroll to position [992, 0]
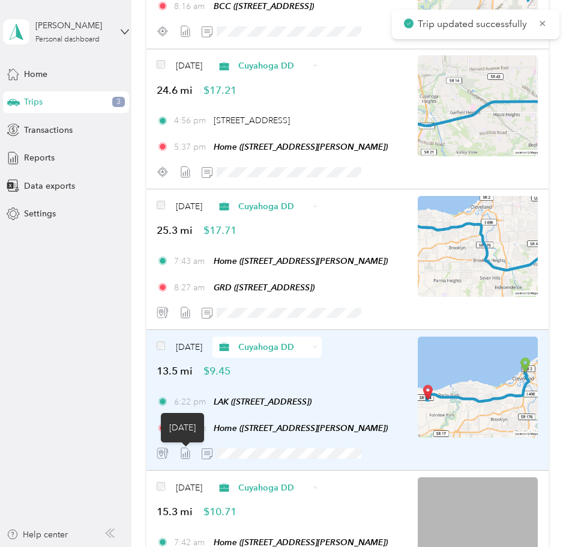
click at [185, 451] on icon at bounding box center [186, 453] width 12 height 12
click at [283, 375] on div "Jul 25, 2025 Cuyahoga DD 13.5 mi $9.45" at bounding box center [282, 357] width 250 height 42
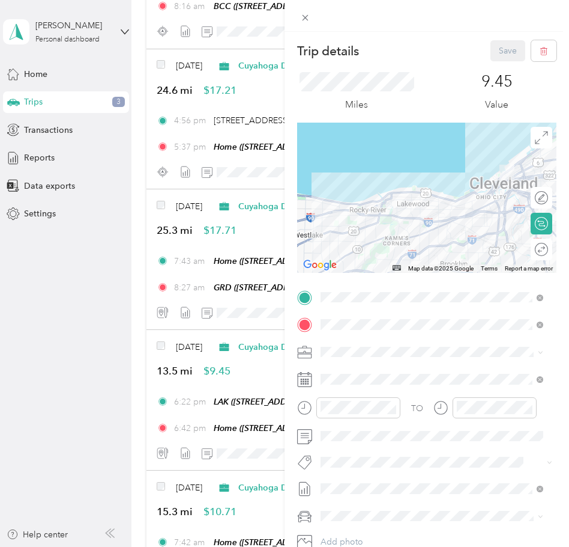
scroll to position [84, 0]
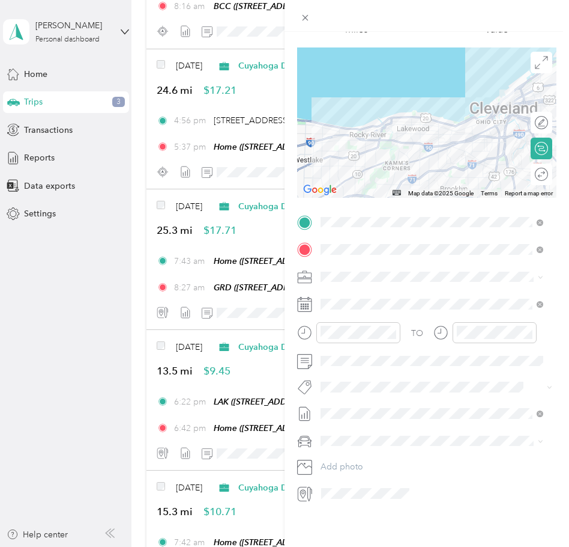
click at [344, 499] on span "[DATE]" at bounding box center [334, 496] width 26 height 13
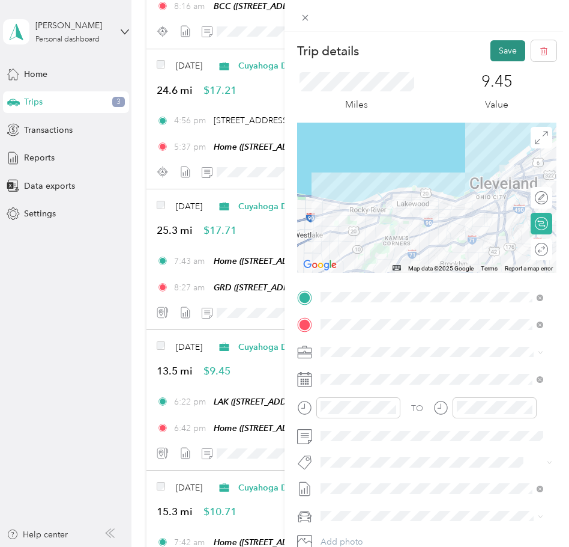
click at [491, 41] on button "Save" at bounding box center [508, 50] width 35 height 21
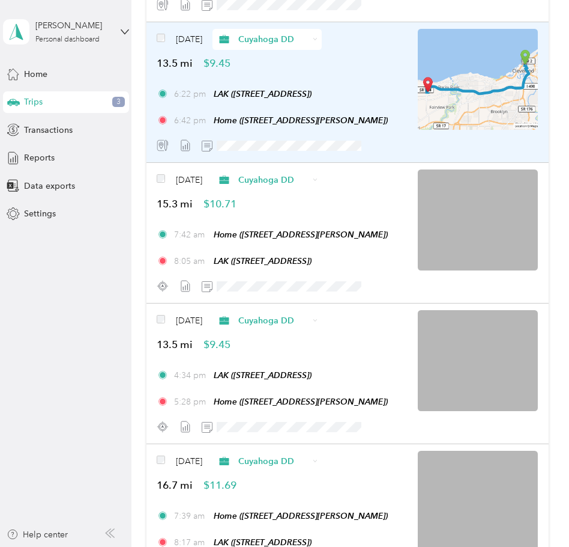
scroll to position [1302, 0]
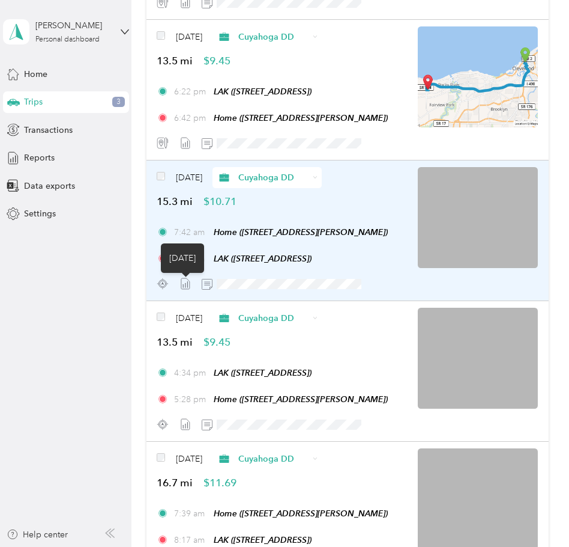
click at [183, 288] on icon at bounding box center [186, 283] width 12 height 12
click at [338, 217] on div "Jul 25, 2025 Cuyahoga DD 15.3 mi $10.71 7:42 am Home (1193 Concord Dr, Westlake…" at bounding box center [282, 230] width 250 height 127
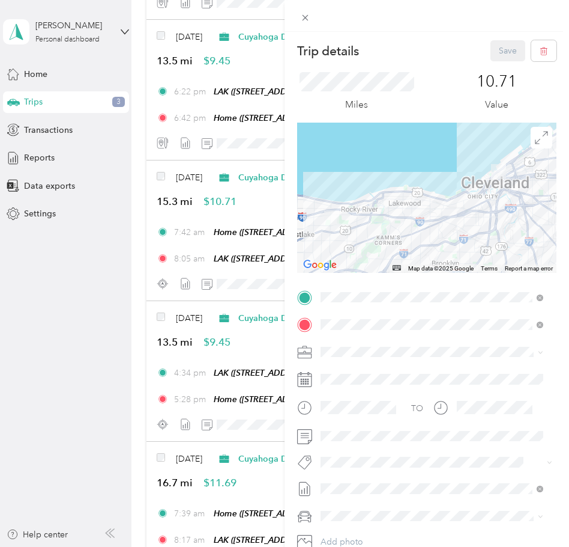
scroll to position [84, 0]
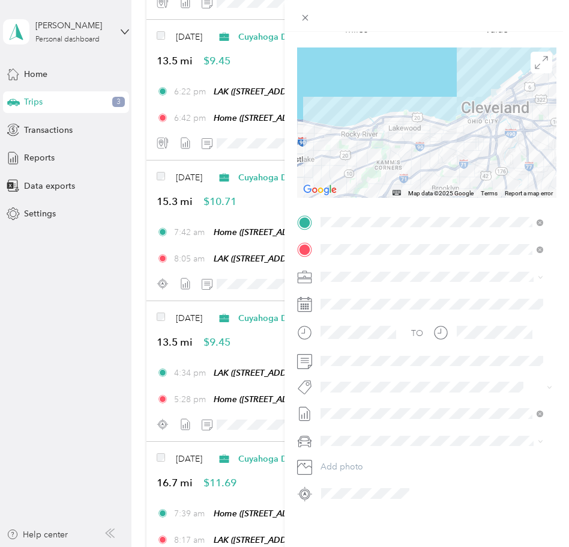
click at [347, 500] on span "[DATE]" at bounding box center [334, 502] width 26 height 13
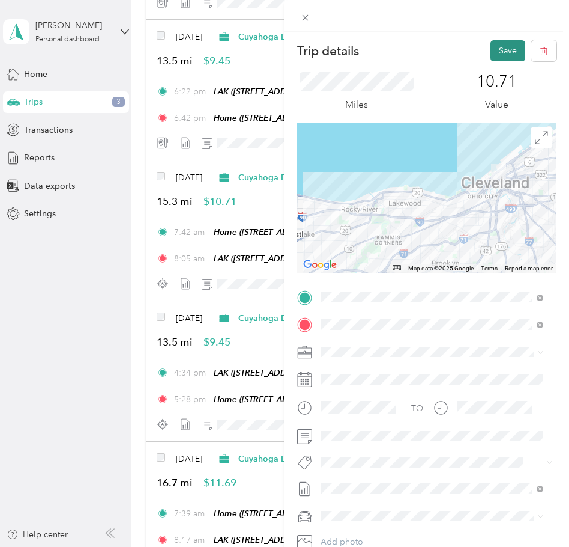
click at [497, 46] on button "Save" at bounding box center [508, 50] width 35 height 21
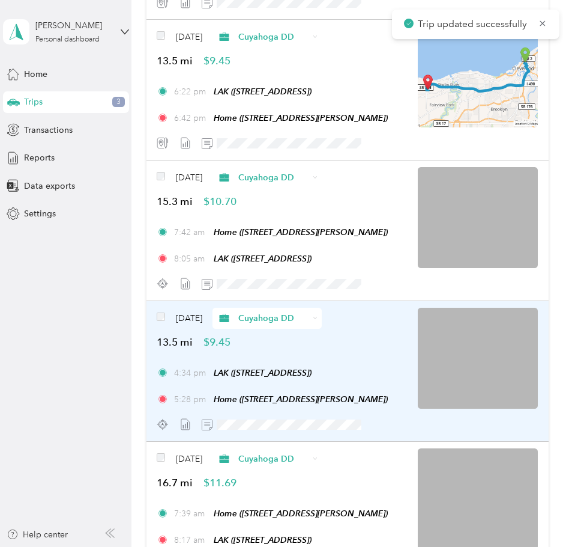
click at [186, 429] on icon at bounding box center [186, 424] width 12 height 12
click at [299, 350] on div "Jul 24, 2025 Cuyahoga DD 13.5 mi $9.45 4:34 pm LAK (1275 Lakeside Ave E, Clevel…" at bounding box center [282, 371] width 250 height 127
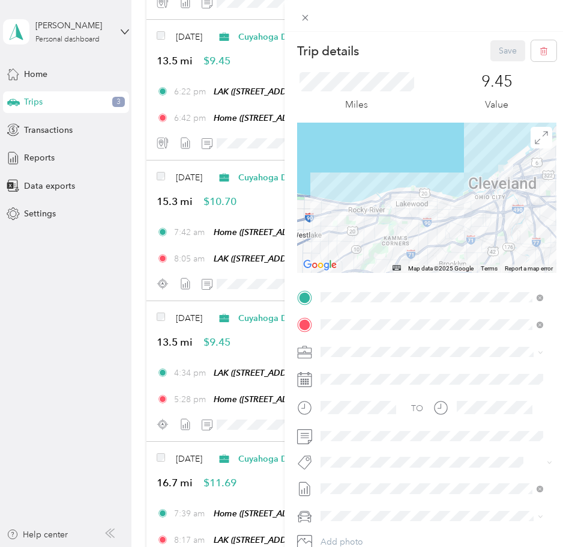
click at [347, 466] on span "[DATE]" at bounding box center [334, 461] width 26 height 13
click at [492, 42] on button "Save" at bounding box center [508, 50] width 35 height 21
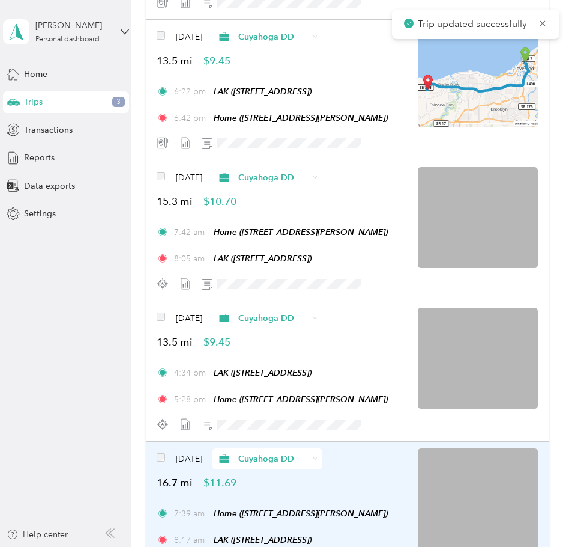
scroll to position [1448, 0]
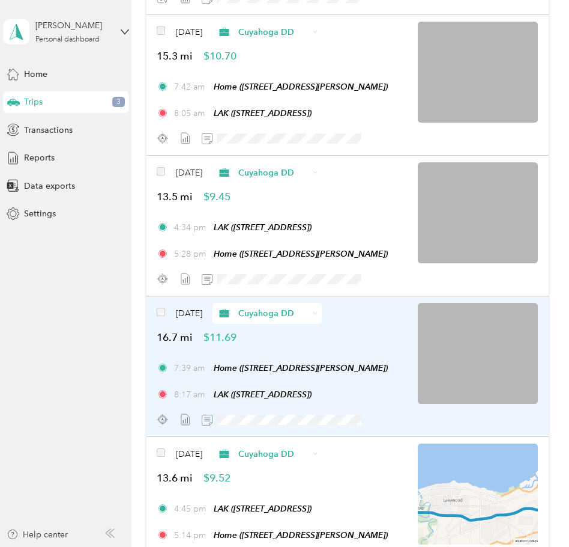
click at [283, 347] on div "Jul 24, 2025 Cuyahoga DD 16.7 mi $11.69 7:39 am Home (1193 Concord Dr, Westlake…" at bounding box center [282, 366] width 250 height 127
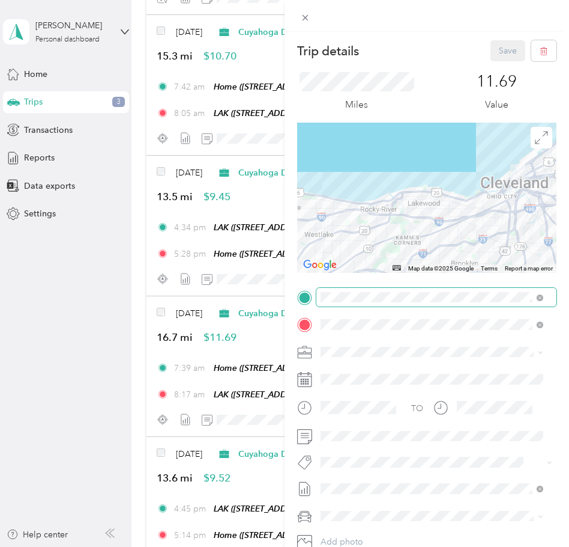
scroll to position [84, 0]
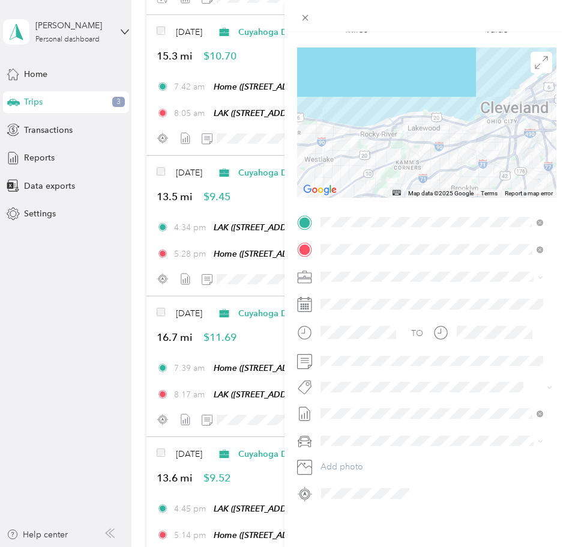
click at [355, 491] on ol "None Jul 2025 Draft July-August 2025 Draft Sep 2025 Draft Aug 2025 Draft" at bounding box center [432, 463] width 231 height 97
click at [361, 404] on span at bounding box center [437, 413] width 240 height 19
click at [367, 503] on li "[DATE] Draft" at bounding box center [432, 502] width 231 height 19
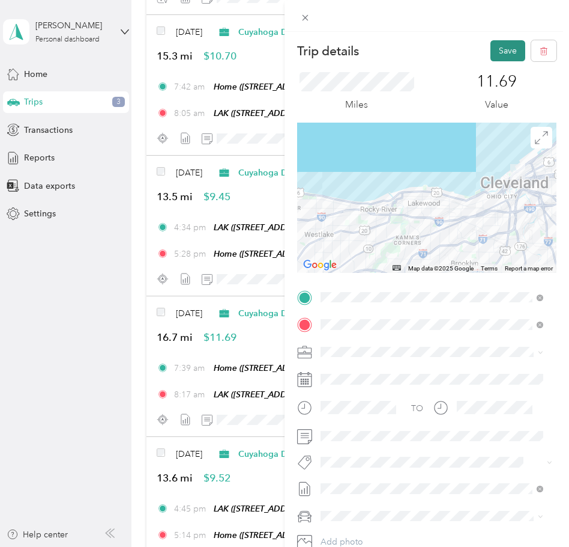
click at [499, 53] on button "Save" at bounding box center [508, 50] width 35 height 21
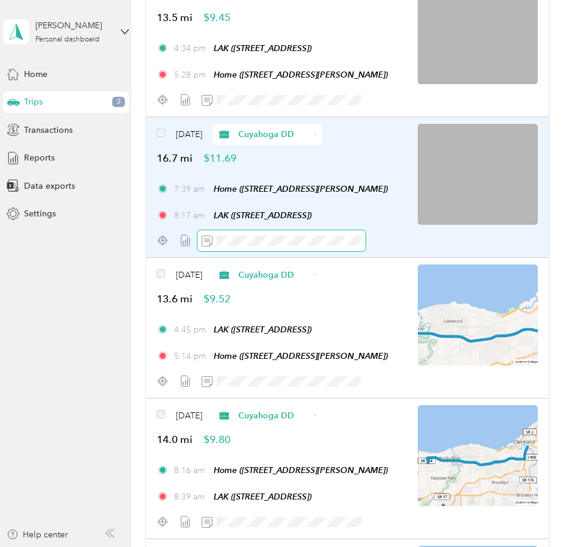
scroll to position [1628, 0]
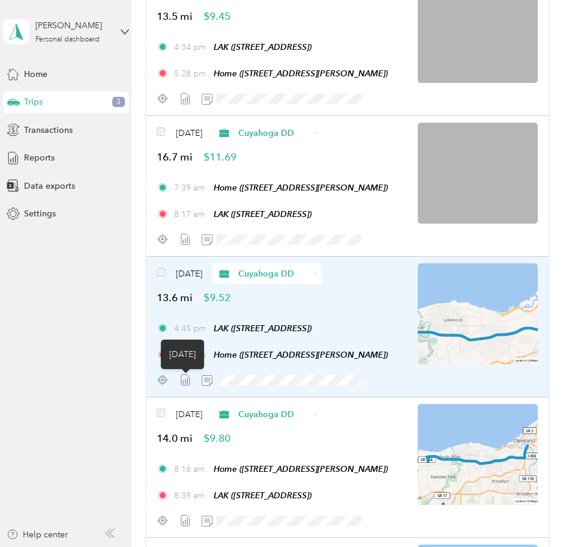
click at [186, 382] on line at bounding box center [186, 382] width 0 height 4
click at [294, 309] on div "Jul 23, 2025 Cuyahoga DD 13.6 mi $9.52 4:45 pm LAK (1275 Lakeside Ave E, Clevel…" at bounding box center [282, 326] width 250 height 127
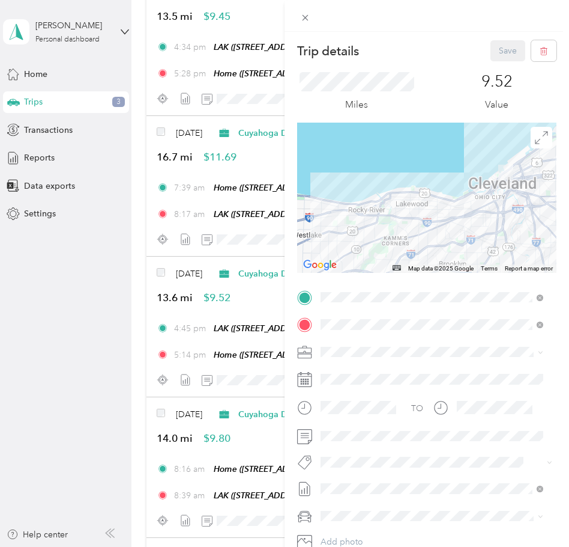
scroll to position [84, 0]
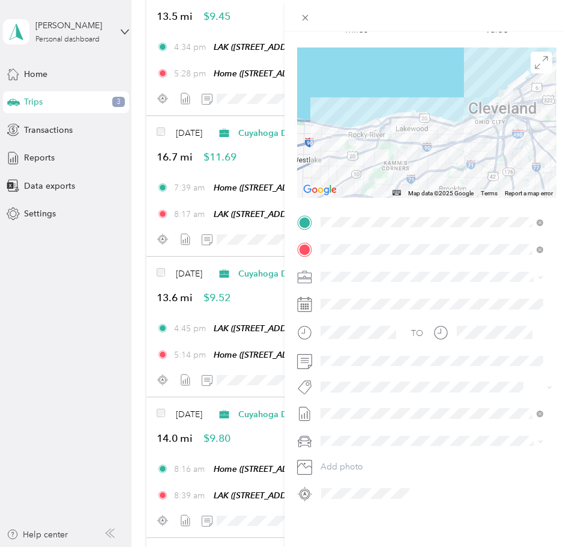
click at [360, 502] on li "[DATE] Draft" at bounding box center [432, 500] width 231 height 19
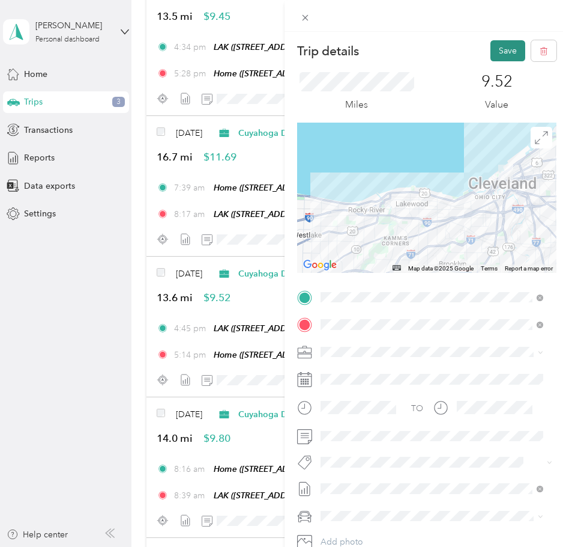
click at [496, 60] on button "Save" at bounding box center [508, 50] width 35 height 21
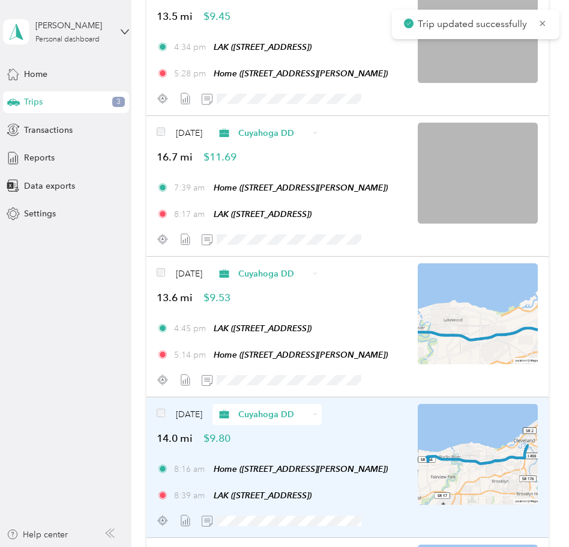
click at [315, 435] on div "Jul 23, 2025 Cuyahoga DD 14.0 mi $9.80" at bounding box center [282, 425] width 250 height 42
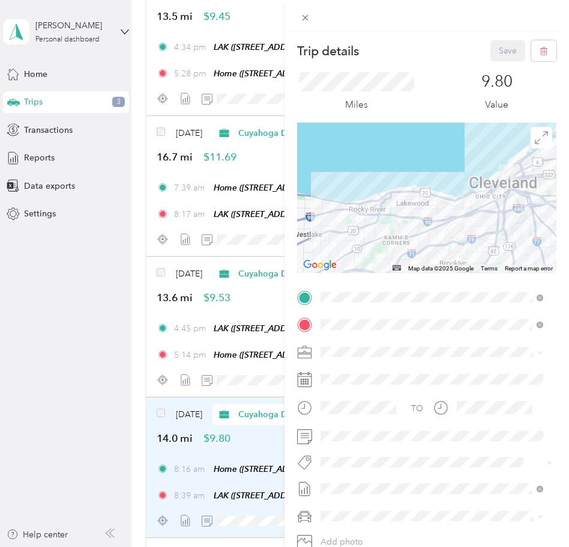
scroll to position [84, 0]
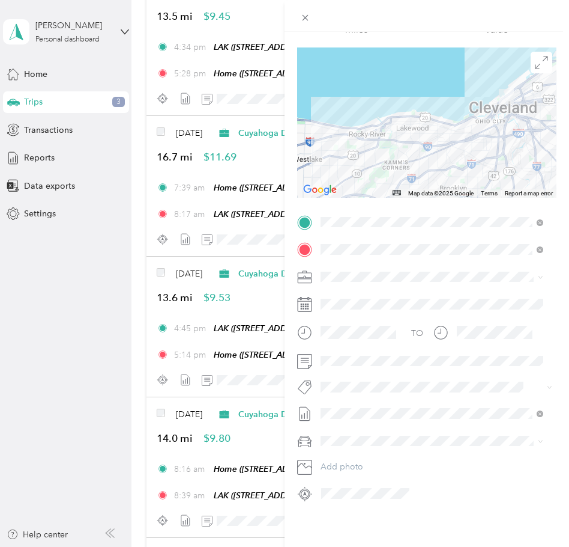
click at [363, 494] on li "[DATE] Draft" at bounding box center [432, 500] width 231 height 19
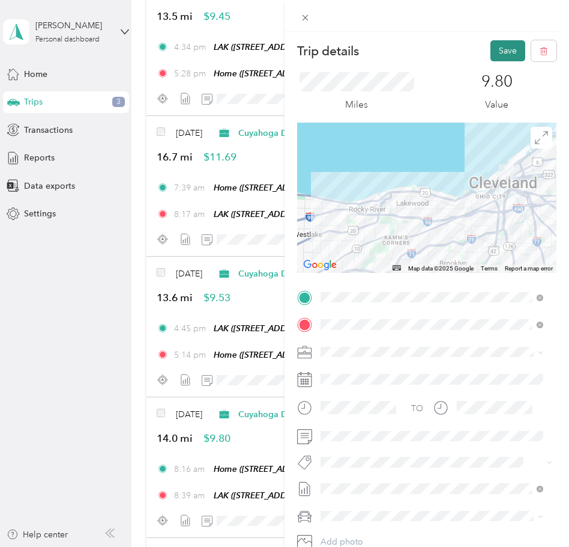
click at [502, 43] on button "Save" at bounding box center [508, 50] width 35 height 21
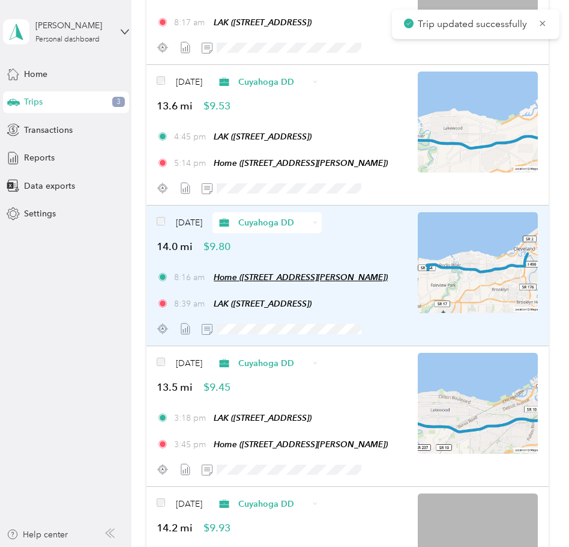
scroll to position [1820, 0]
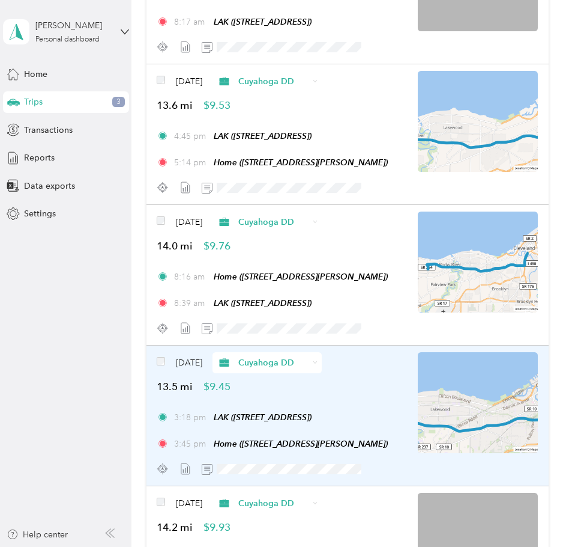
click at [306, 396] on div "Jul 22, 2025 Cuyahoga DD 13.5 mi $9.45 3:18 pm LAK (1275 Lakeside Ave E, Clevel…" at bounding box center [282, 415] width 250 height 127
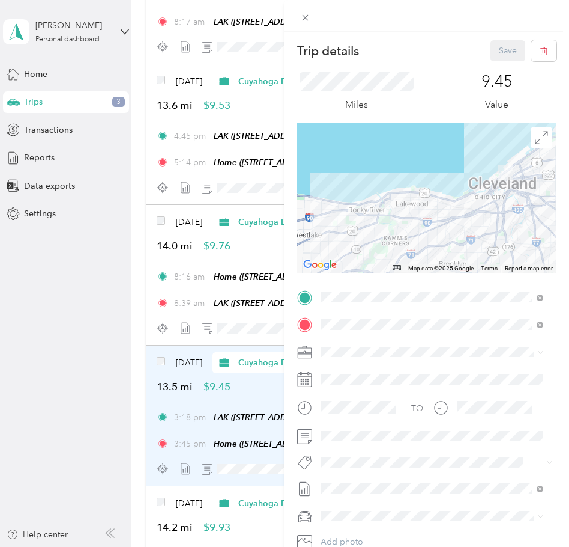
scroll to position [84, 0]
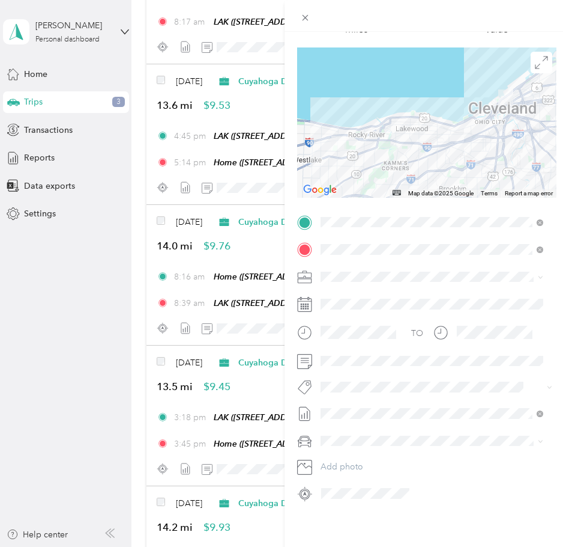
click at [359, 546] on div "Trip details Save This trip cannot be edited because it is either under review,…" at bounding box center [281, 547] width 563 height 0
click at [399, 410] on span at bounding box center [437, 413] width 240 height 19
click at [359, 502] on li "[DATE] Draft" at bounding box center [432, 495] width 231 height 19
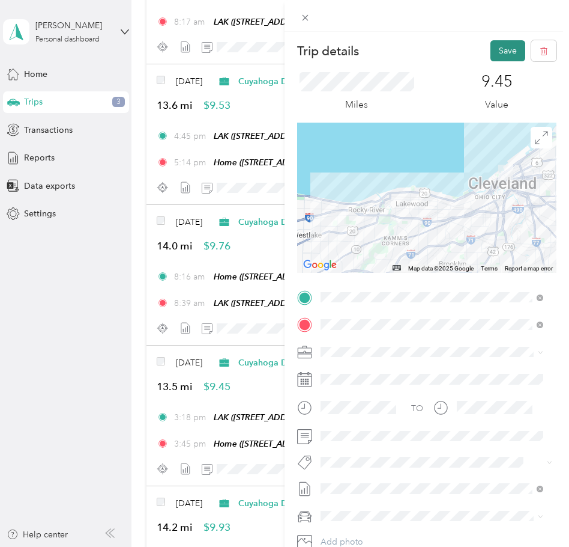
click at [496, 50] on button "Save" at bounding box center [508, 50] width 35 height 21
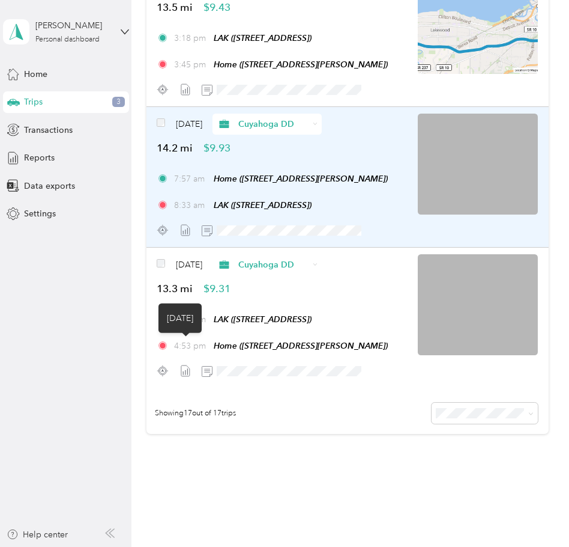
scroll to position [2199, 0]
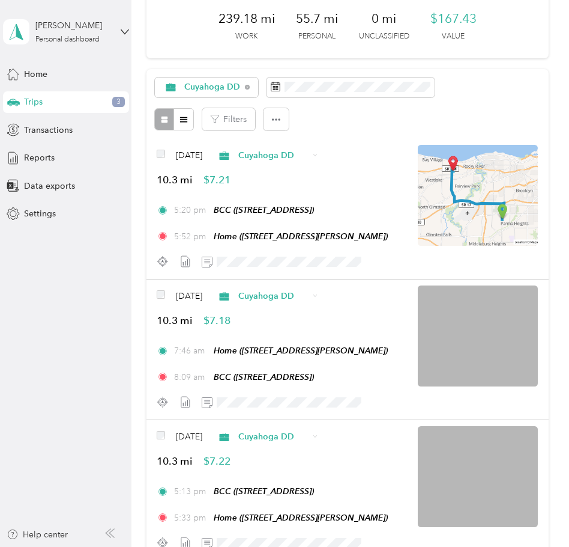
scroll to position [0, 0]
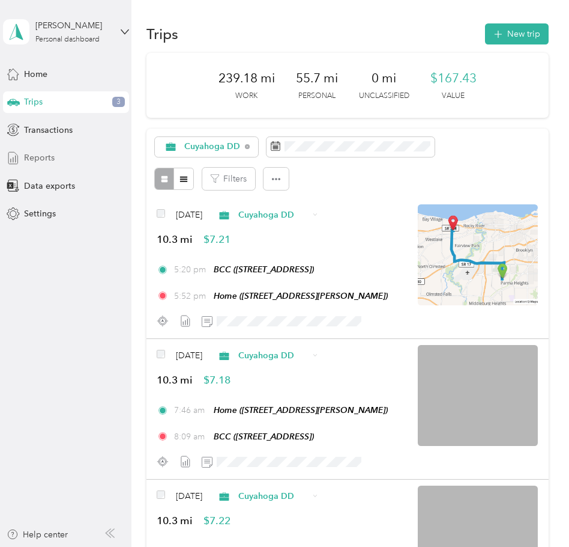
click at [34, 154] on span "Reports" at bounding box center [39, 157] width 31 height 13
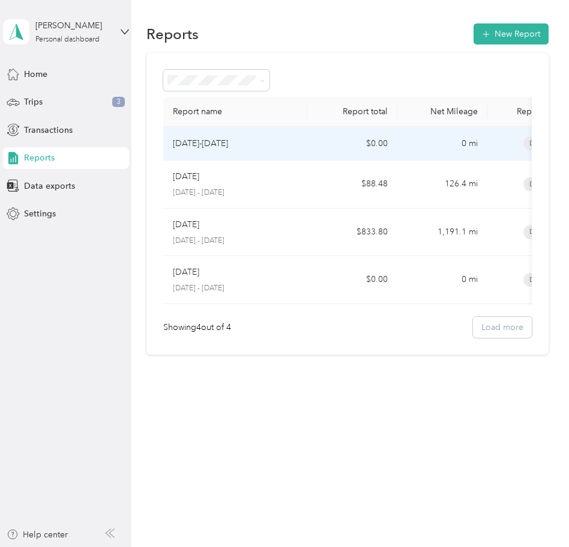
click at [261, 141] on div "[DATE]-[DATE]" at bounding box center [235, 143] width 125 height 13
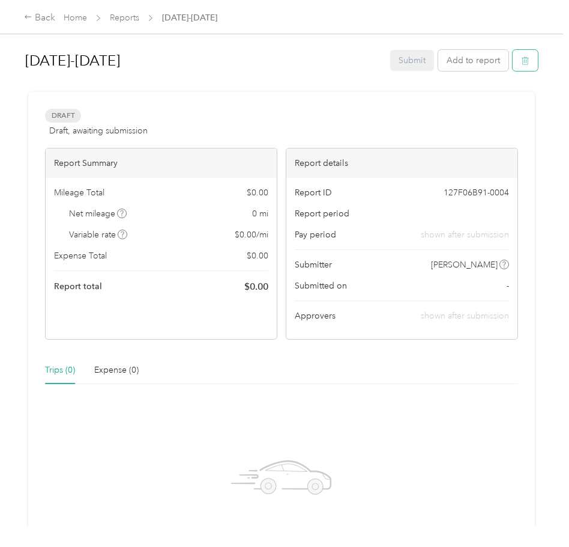
click at [526, 59] on icon "button" at bounding box center [525, 60] width 8 height 8
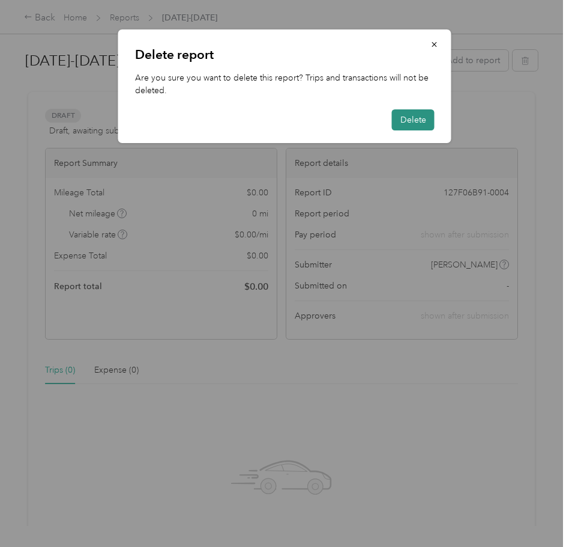
click at [426, 113] on button "Delete" at bounding box center [413, 119] width 43 height 21
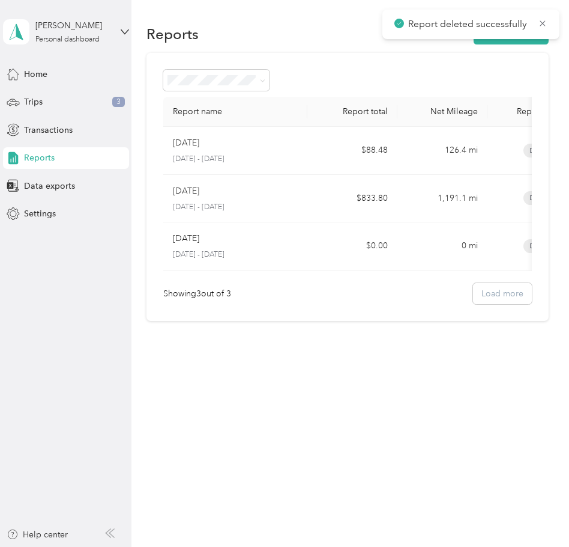
click at [41, 155] on span "Reports" at bounding box center [39, 157] width 31 height 13
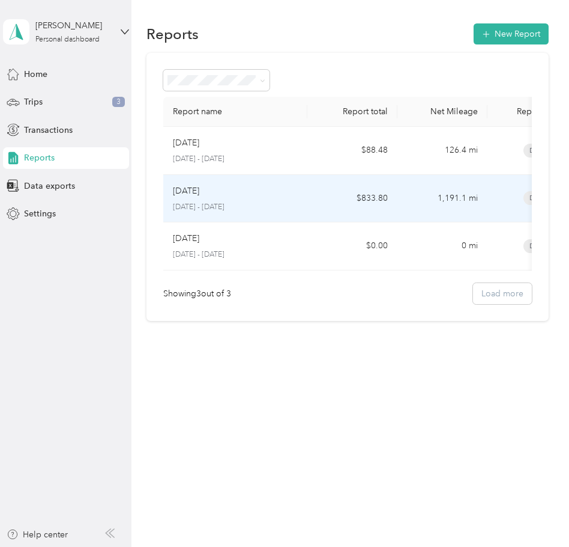
click at [237, 189] on div "[DATE]" at bounding box center [235, 190] width 125 height 13
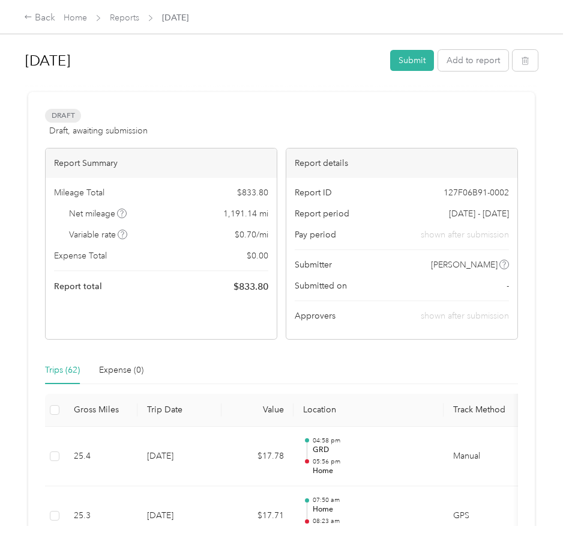
click at [455, 211] on span "Aug 1 - 31, 2025" at bounding box center [479, 213] width 60 height 13
click at [220, 83] on div at bounding box center [281, 86] width 513 height 13
click at [139, 71] on h1 "[DATE]" at bounding box center [203, 60] width 357 height 29
click at [177, 75] on div "July & Aug 2025" at bounding box center [203, 60] width 357 height 31
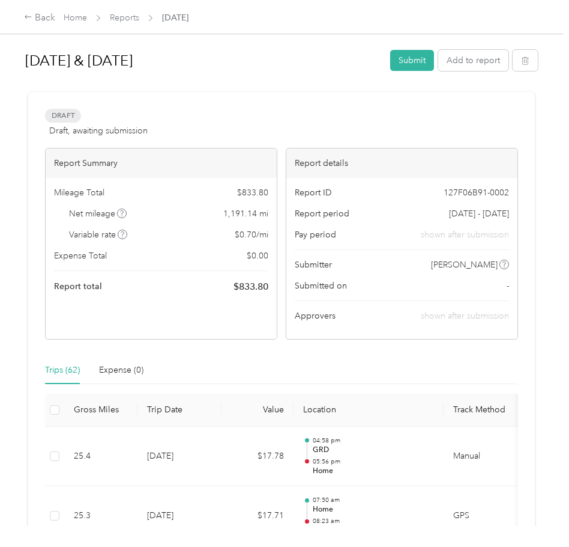
click at [199, 112] on div "Draft Draft, awaiting submission View activity & comments" at bounding box center [281, 123] width 473 height 29
click at [126, 16] on link "Reports" at bounding box center [124, 18] width 29 height 10
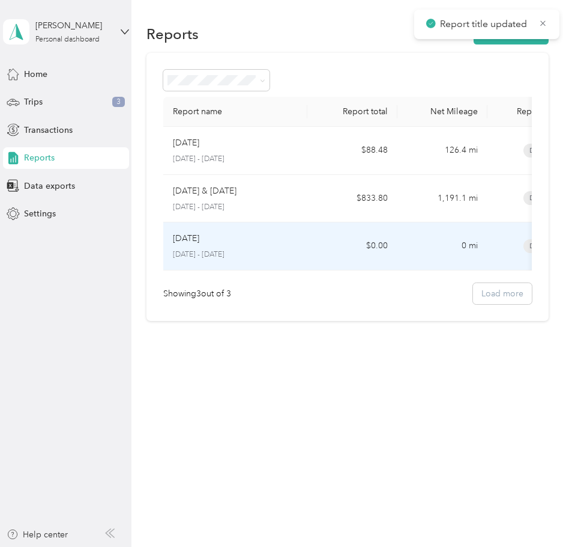
click at [233, 241] on div "[DATE]" at bounding box center [235, 238] width 125 height 13
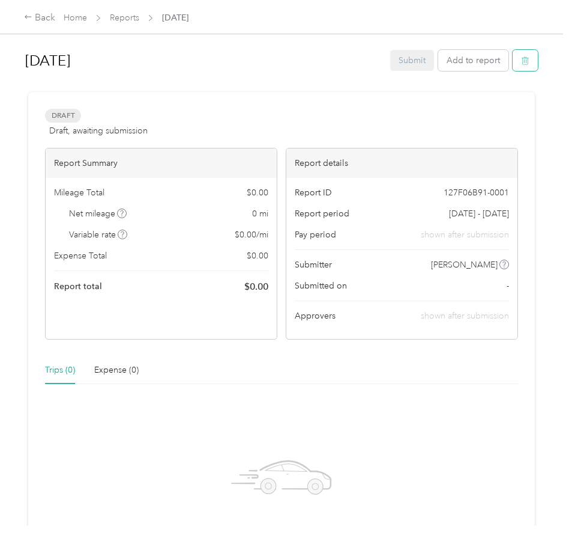
click at [527, 54] on button "button" at bounding box center [525, 60] width 25 height 21
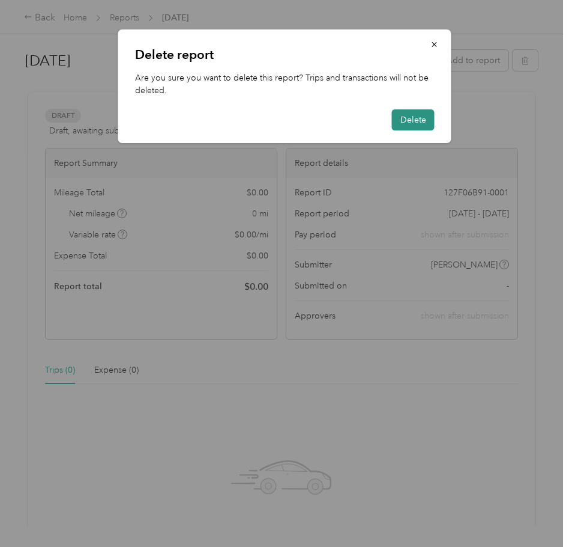
click at [401, 125] on button "Delete" at bounding box center [413, 119] width 43 height 21
